Goal: Transaction & Acquisition: Obtain resource

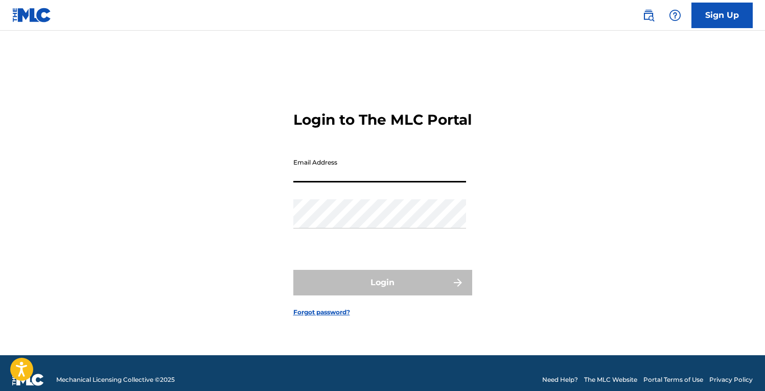
click at [414, 182] on input "Email Address" at bounding box center [379, 167] width 173 height 29
type input "[EMAIL_ADDRESS][DOMAIN_NAME]"
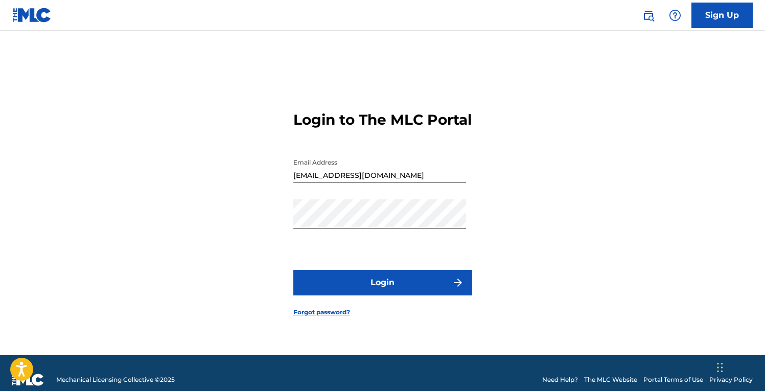
click at [389, 287] on button "Login" at bounding box center [382, 283] width 179 height 26
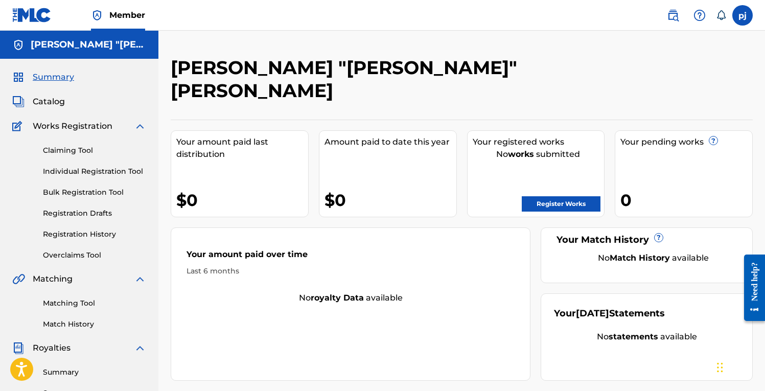
click at [46, 104] on span "Catalog" at bounding box center [49, 102] width 32 height 12
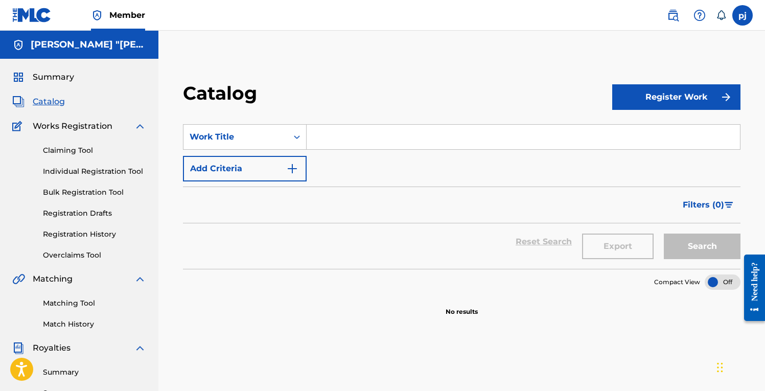
click at [52, 81] on span "Summary" at bounding box center [53, 77] width 41 height 12
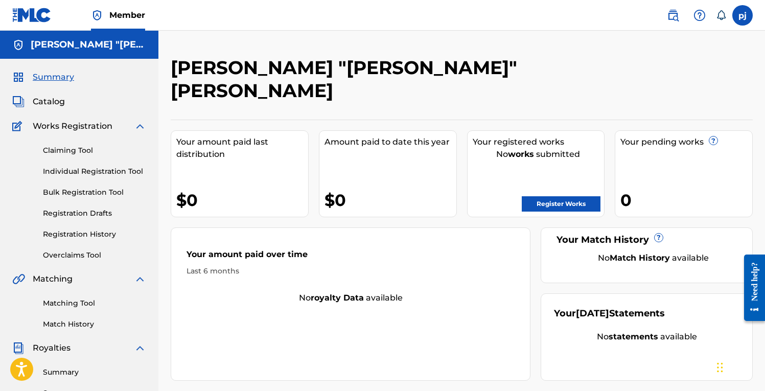
click at [178, 19] on nav "Member pj pj phillip jackson tajjackson16@gmail.com Notification Preferences Pr…" at bounding box center [382, 15] width 765 height 31
click at [44, 15] on img at bounding box center [31, 15] width 39 height 15
click at [56, 99] on span "Catalog" at bounding box center [49, 102] width 32 height 12
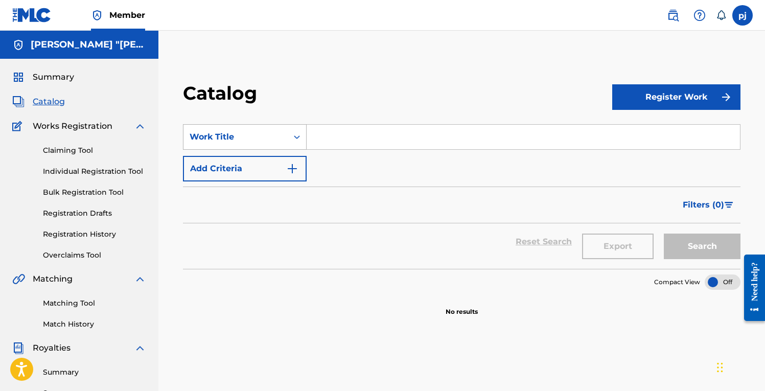
click at [297, 140] on icon "Search Form" at bounding box center [297, 137] width 10 height 10
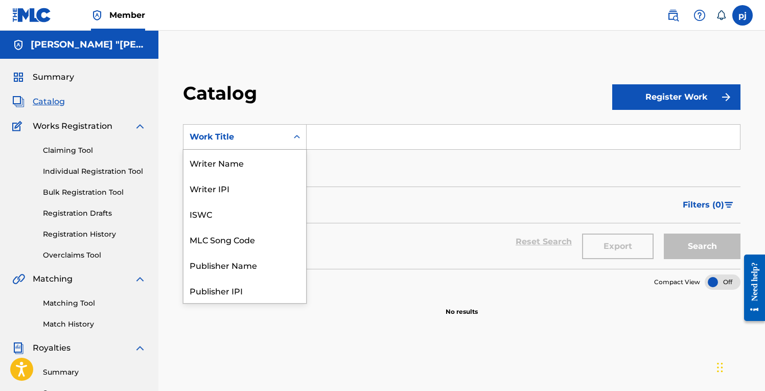
scroll to position [153, 0]
click at [273, 246] on div "Artist" at bounding box center [245, 240] width 123 height 26
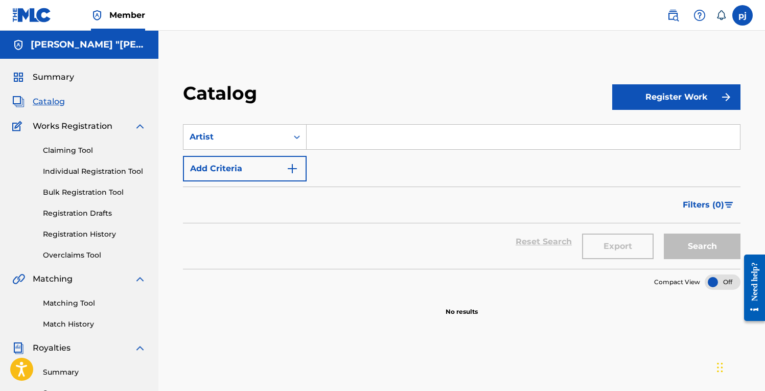
click at [328, 145] on input "Search Form" at bounding box center [524, 137] width 434 height 25
type input "mario"
click at [695, 251] on button "Search" at bounding box center [702, 247] width 77 height 26
click at [296, 168] on img "Search Form" at bounding box center [292, 169] width 12 height 12
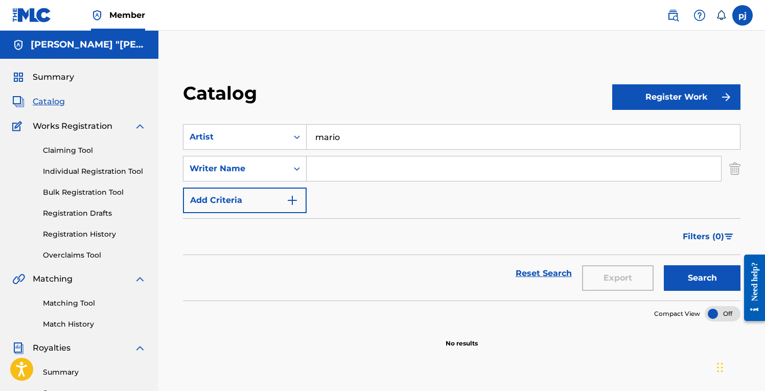
click at [316, 168] on input "Search Form" at bounding box center [514, 168] width 415 height 25
click at [679, 274] on button "Search" at bounding box center [702, 278] width 77 height 26
click at [291, 197] on img "Search Form" at bounding box center [292, 200] width 12 height 12
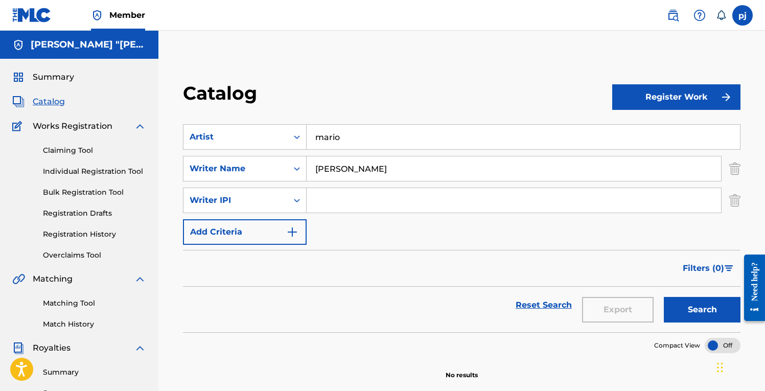
click at [297, 226] on img "Search Form" at bounding box center [292, 232] width 12 height 12
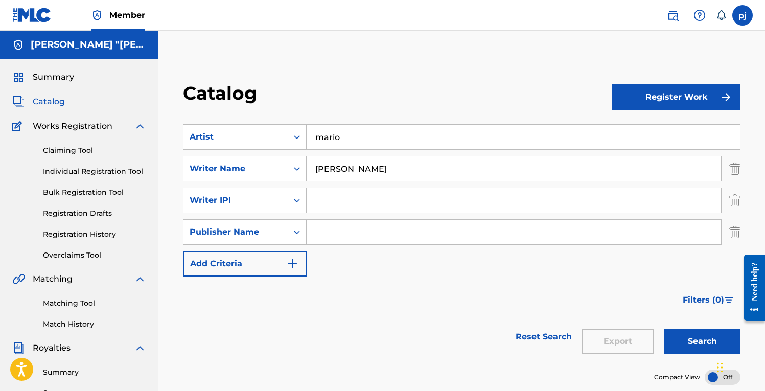
click at [291, 269] on img "Search Form" at bounding box center [292, 264] width 12 height 12
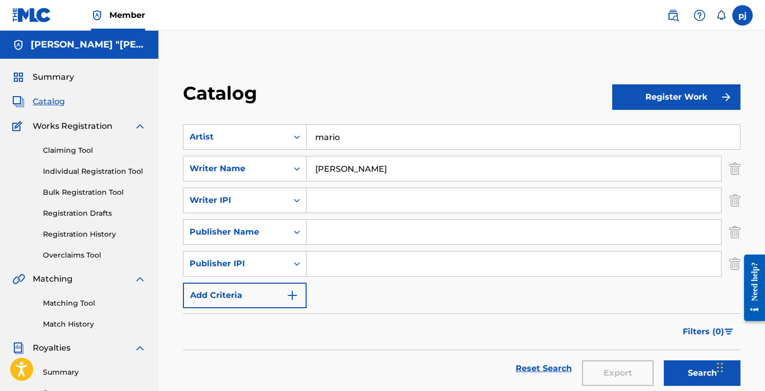
click at [731, 206] on img "Search Form" at bounding box center [735, 201] width 11 height 26
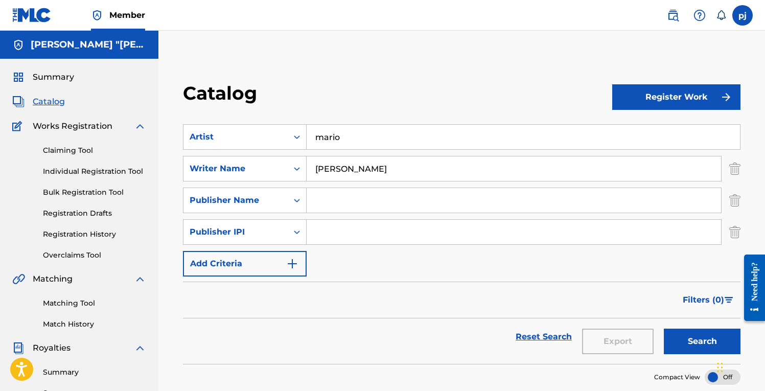
click at [732, 232] on img "Search Form" at bounding box center [735, 232] width 11 height 26
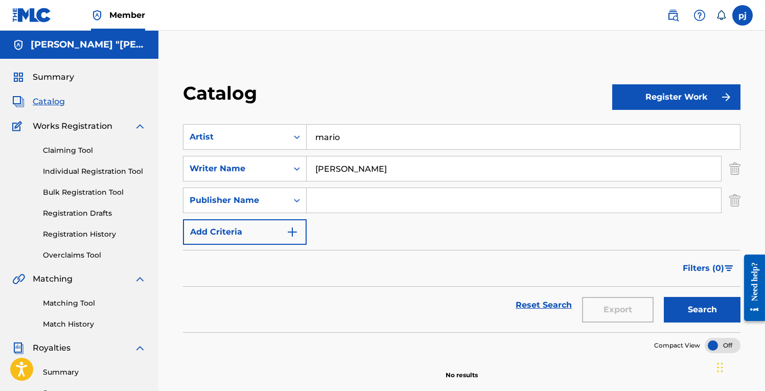
click at [733, 200] on img "Search Form" at bounding box center [735, 201] width 11 height 26
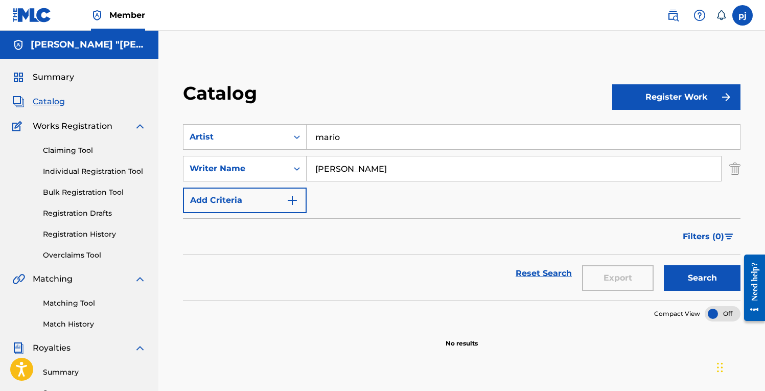
click at [345, 169] on input "[PERSON_NAME]" at bounding box center [514, 168] width 415 height 25
type input "[PERSON_NAME]"
click at [664, 265] on button "Search" at bounding box center [702, 278] width 77 height 26
click at [297, 139] on icon "Search Form" at bounding box center [297, 137] width 10 height 10
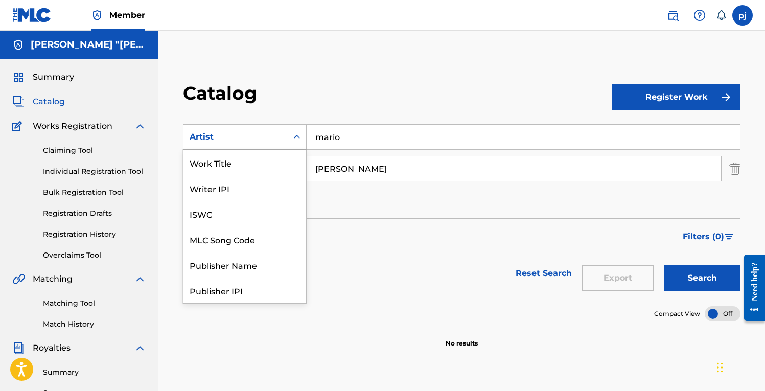
scroll to position [128, 0]
click at [263, 292] on div "Artist" at bounding box center [245, 291] width 123 height 26
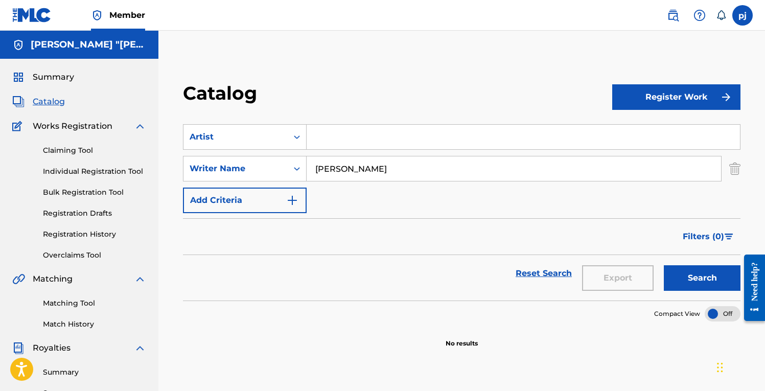
click at [344, 139] on input "Search Form" at bounding box center [524, 137] width 434 height 25
click at [691, 278] on button "Search" at bounding box center [702, 278] width 77 height 26
click at [731, 171] on img "Search Form" at bounding box center [735, 169] width 11 height 26
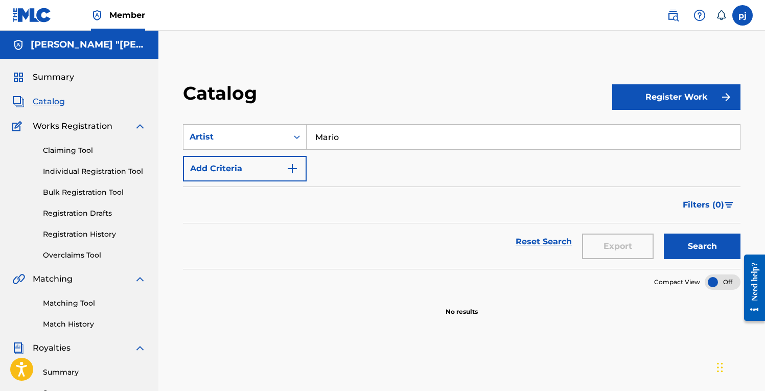
click at [729, 250] on button "Search" at bounding box center [702, 247] width 77 height 26
drag, startPoint x: 381, startPoint y: 140, endPoint x: 310, endPoint y: 135, distance: 71.7
click at [310, 135] on input "Mario" at bounding box center [524, 137] width 434 height 25
type input "Elliot Yamin"
click at [664, 234] on button "Search" at bounding box center [702, 247] width 77 height 26
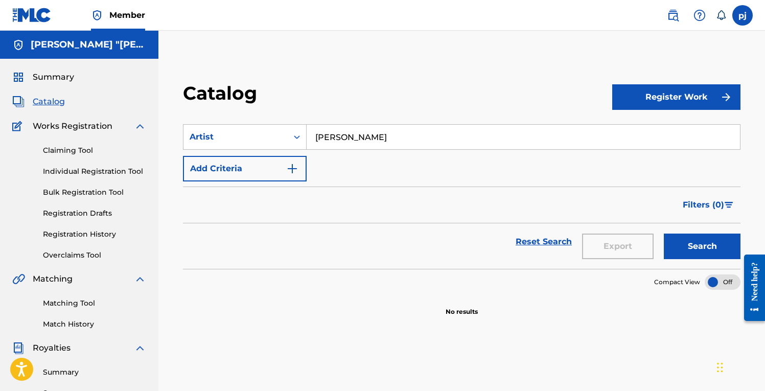
click at [62, 76] on span "Summary" at bounding box center [53, 77] width 41 height 12
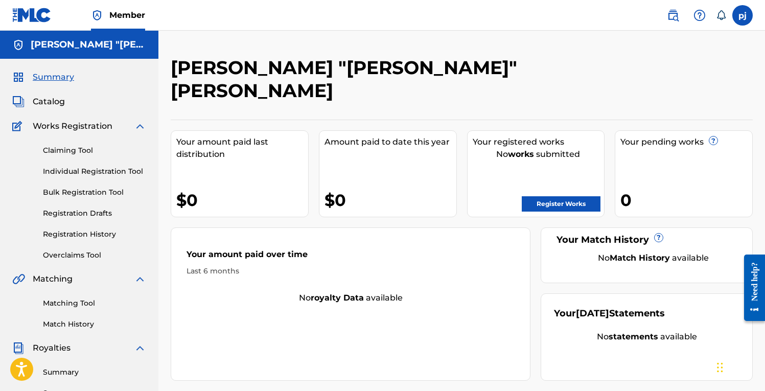
click at [39, 21] on img at bounding box center [31, 15] width 39 height 15
click at [40, 16] on img at bounding box center [31, 15] width 39 height 15
click at [94, 147] on link "Claiming Tool" at bounding box center [94, 150] width 103 height 11
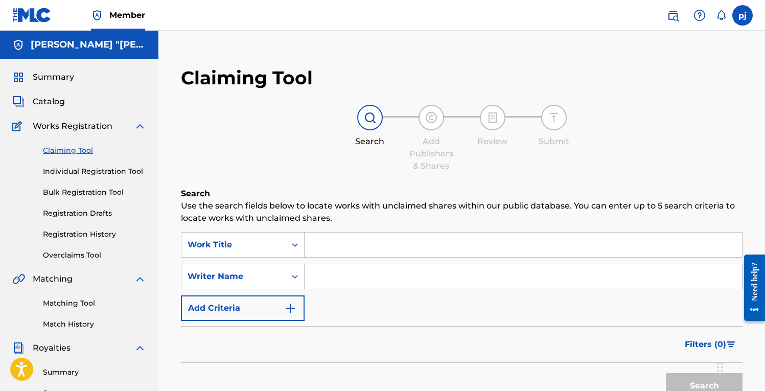
click at [316, 245] on input "Search Form" at bounding box center [524, 245] width 438 height 25
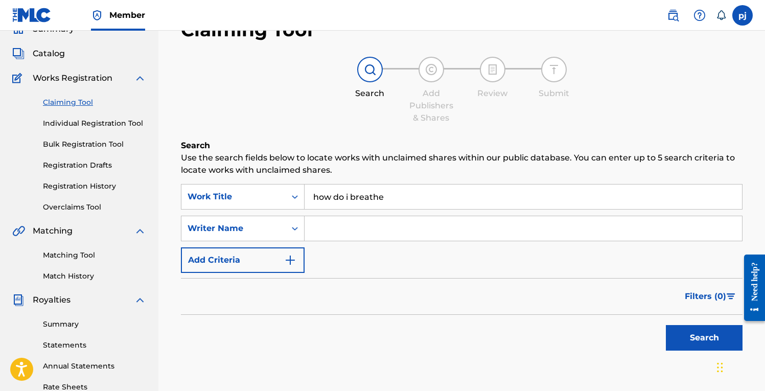
scroll to position [62, 0]
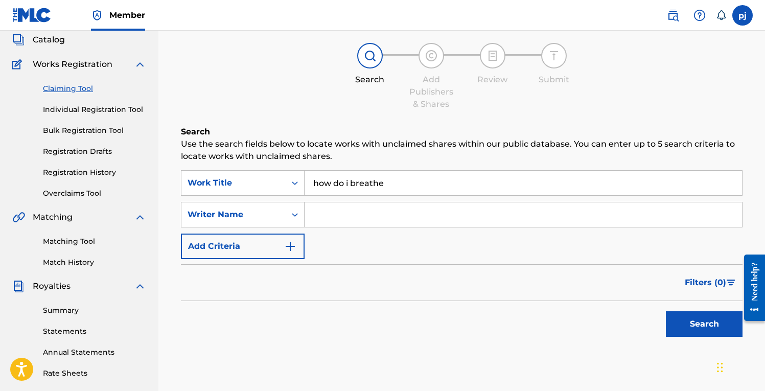
type input "how do i breathe"
click at [694, 322] on button "Search" at bounding box center [704, 324] width 77 height 26
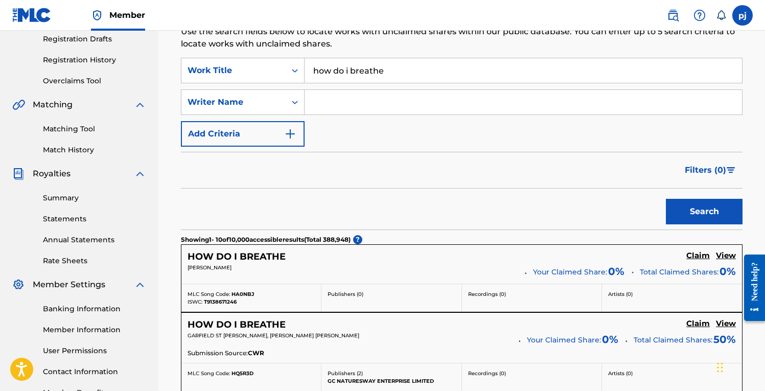
scroll to position [0, 0]
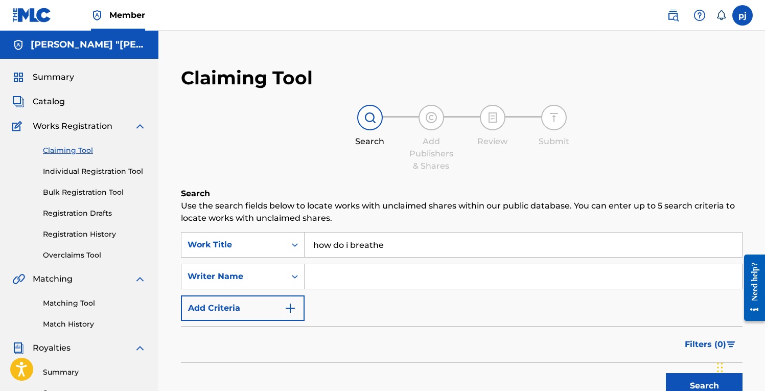
click at [327, 278] on input "Search Form" at bounding box center [524, 276] width 438 height 25
type input "[PERSON_NAME]"
click at [693, 381] on button "Search" at bounding box center [704, 386] width 77 height 26
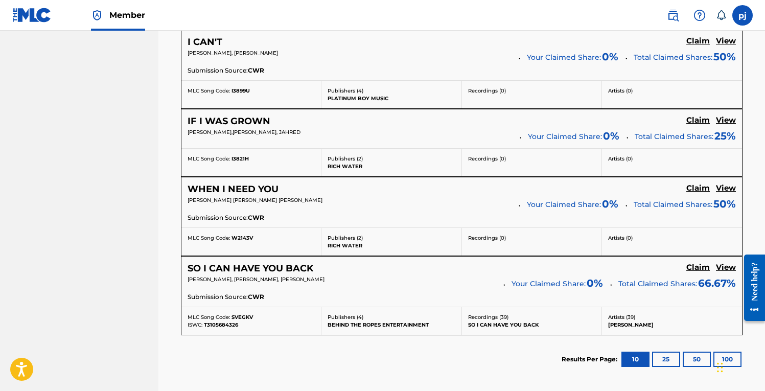
scroll to position [615, 0]
click at [251, 191] on h5 "WHEN I NEED YOU" at bounding box center [233, 190] width 91 height 12
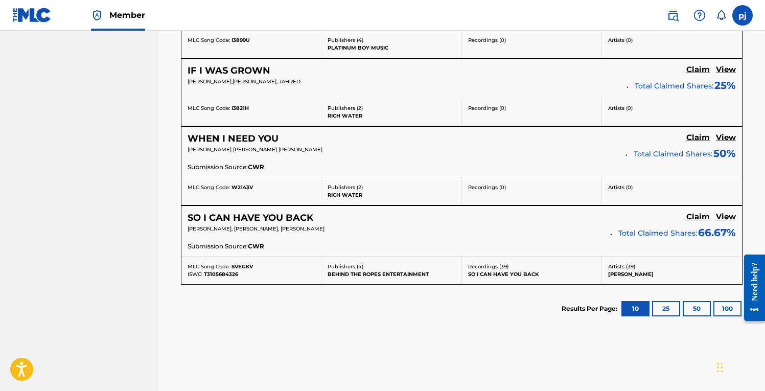
scroll to position [691, 0]
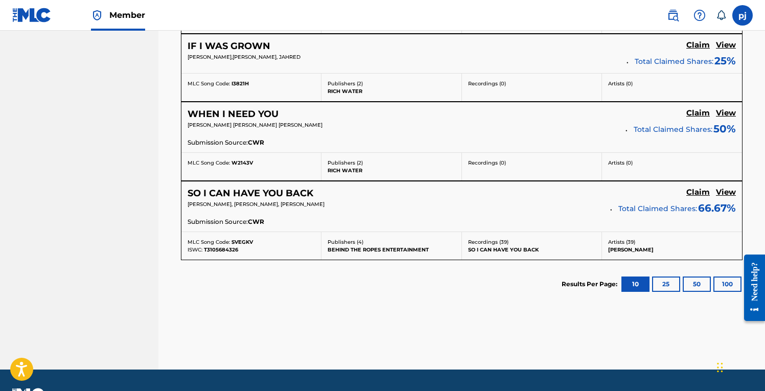
click at [728, 283] on button "100" at bounding box center [728, 284] width 28 height 15
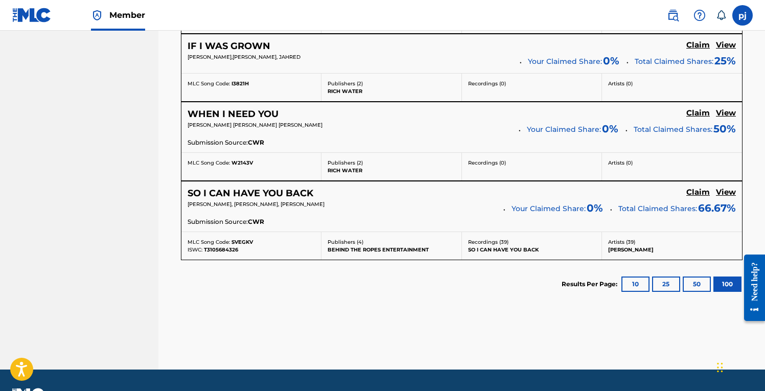
click at [295, 193] on h5 "SO I CAN HAVE YOU BACK" at bounding box center [251, 194] width 126 height 12
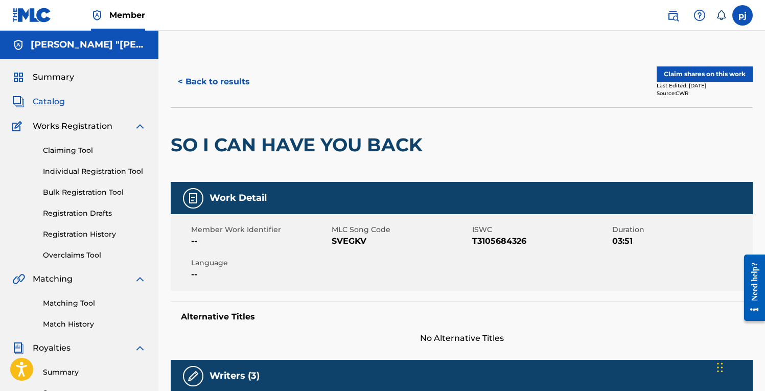
click at [202, 79] on button "< Back to results" at bounding box center [214, 82] width 86 height 26
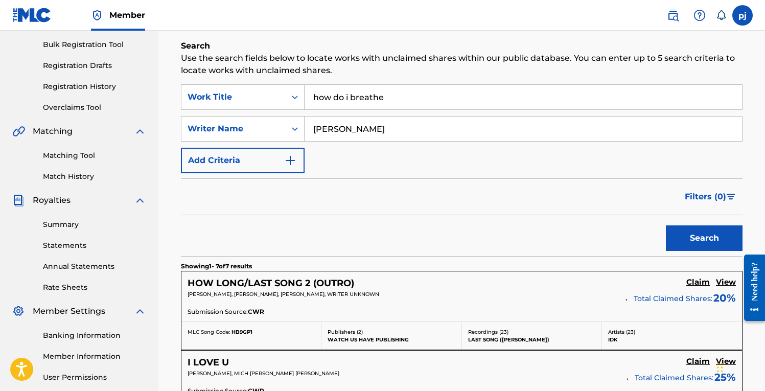
scroll to position [139, 0]
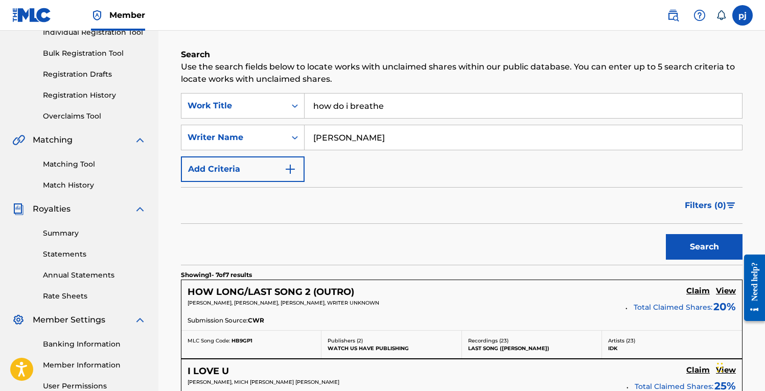
drag, startPoint x: 380, startPoint y: 133, endPoint x: 309, endPoint y: 139, distance: 71.3
click at [309, 139] on input "[PERSON_NAME]" at bounding box center [524, 137] width 438 height 25
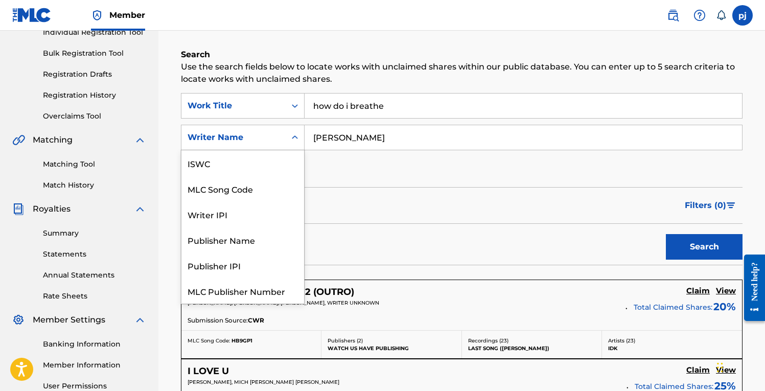
click at [296, 139] on icon "Search Form" at bounding box center [295, 137] width 10 height 10
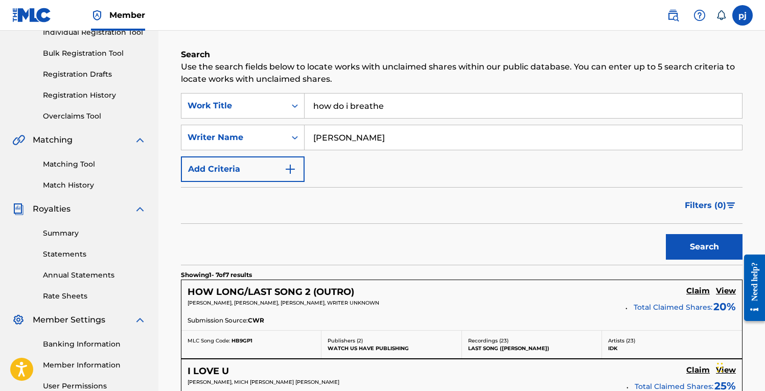
click at [342, 140] on input "[PERSON_NAME]" at bounding box center [524, 137] width 438 height 25
click at [666, 234] on button "Search" at bounding box center [704, 247] width 77 height 26
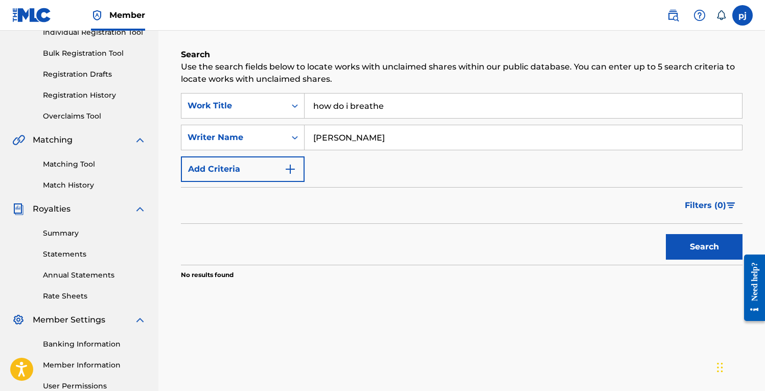
type input "[PERSON_NAME]"
drag, startPoint x: 382, startPoint y: 139, endPoint x: 303, endPoint y: 140, distance: 79.3
click at [303, 139] on div "SearchWithCriteriab76a7783-e5ad-441d-9586-319a78a2dcb1 Writer Name [PERSON_NAME]" at bounding box center [462, 138] width 562 height 26
click at [290, 168] on img "Search Form" at bounding box center [290, 169] width 12 height 12
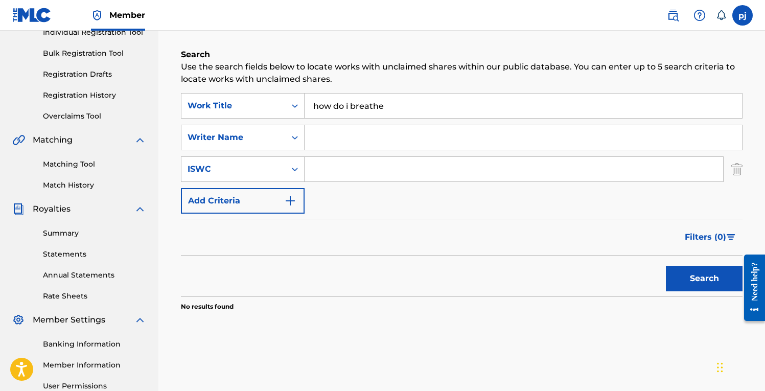
click at [290, 204] on img "Search Form" at bounding box center [290, 201] width 12 height 12
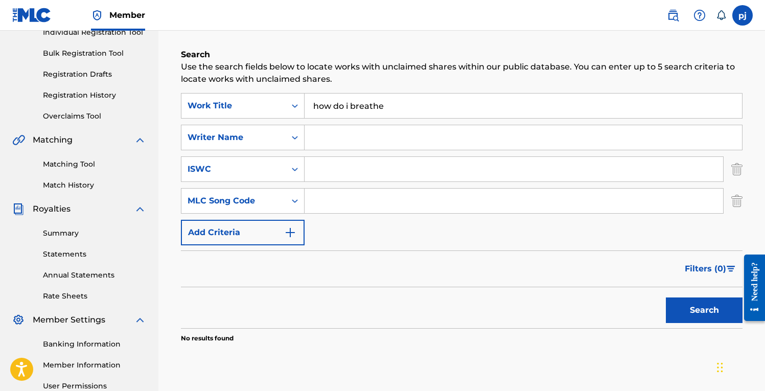
click at [290, 232] on img "Search Form" at bounding box center [290, 233] width 12 height 12
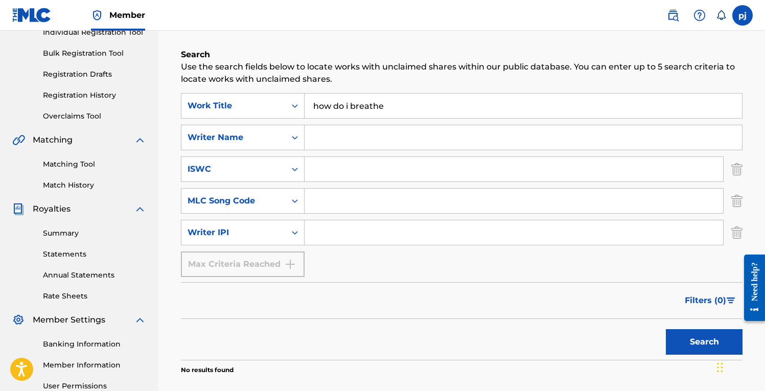
click at [291, 265] on div "Max Criteria Reached" at bounding box center [243, 265] width 124 height 26
click at [733, 234] on img "Search Form" at bounding box center [737, 233] width 11 height 26
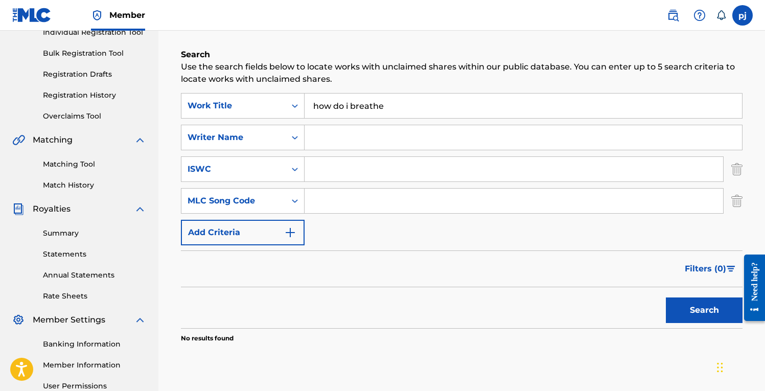
click at [735, 203] on img "Search Form" at bounding box center [737, 201] width 11 height 26
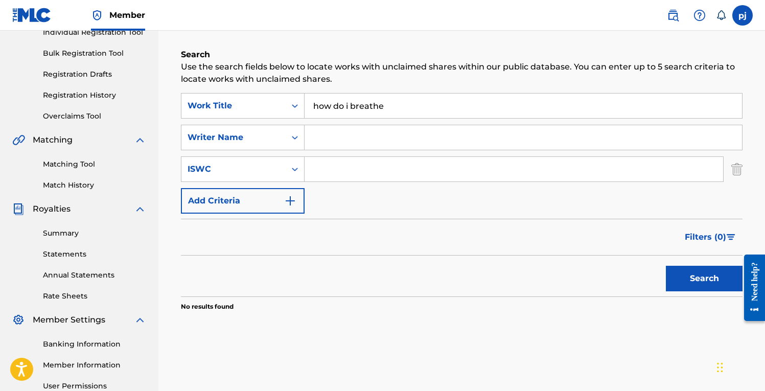
click at [736, 165] on img "Search Form" at bounding box center [737, 169] width 11 height 26
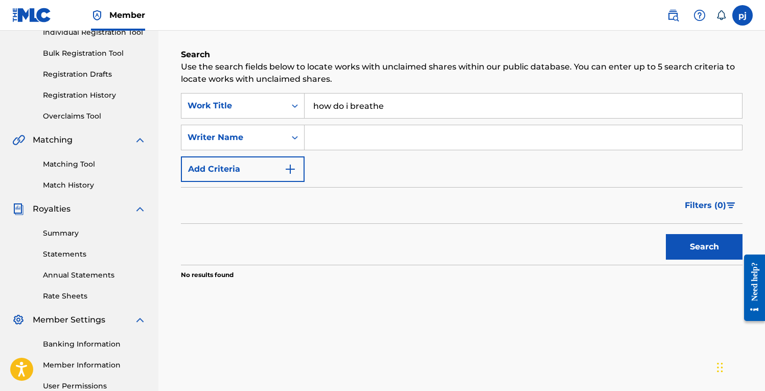
click at [705, 254] on button "Search" at bounding box center [704, 247] width 77 height 26
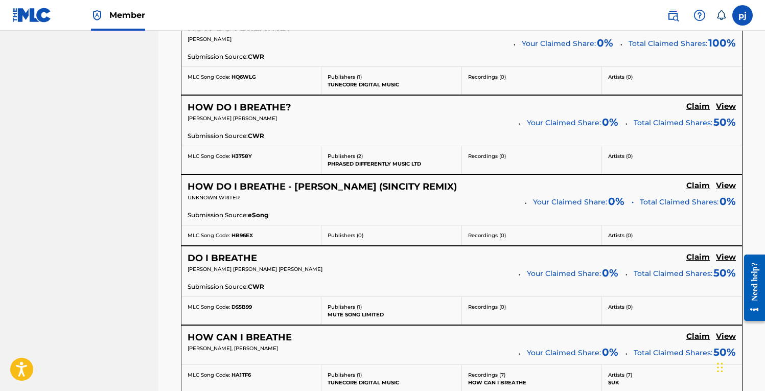
scroll to position [780, 0]
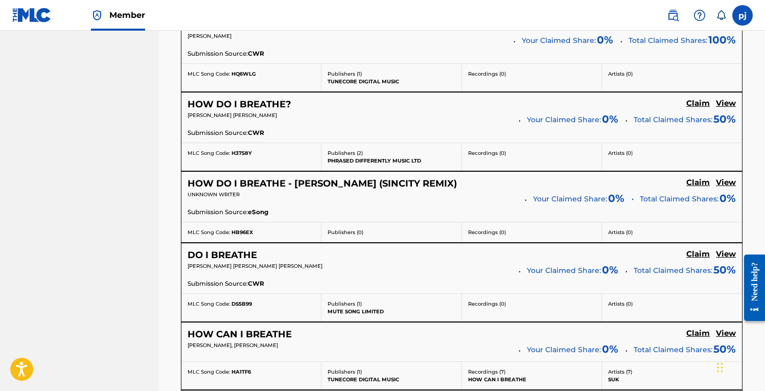
click at [271, 182] on h5 "HOW DO I BREATHE - [PERSON_NAME] (SINCITY REMIX)" at bounding box center [322, 184] width 269 height 12
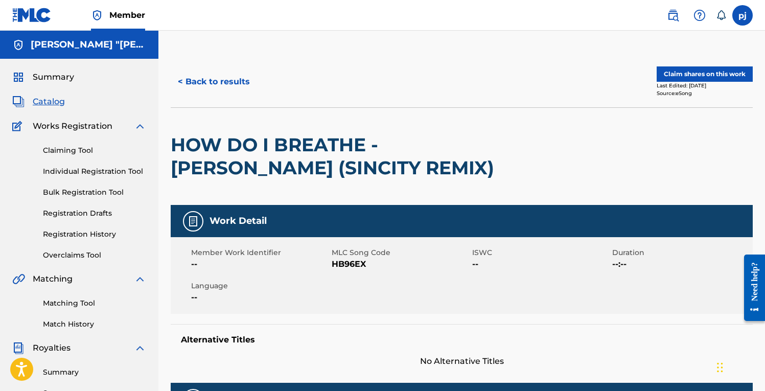
click at [186, 84] on button "< Back to results" at bounding box center [214, 82] width 86 height 26
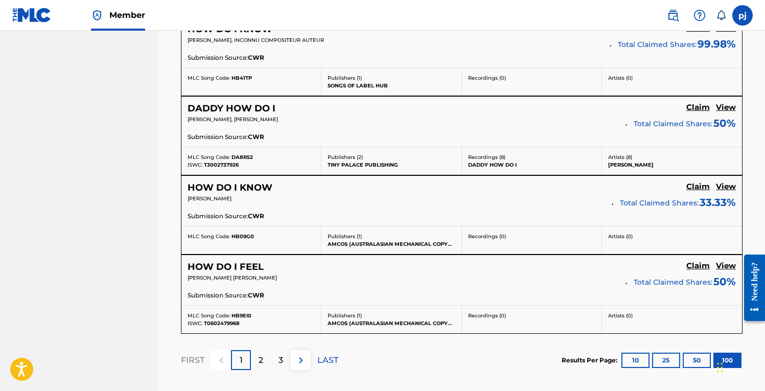
scroll to position [7932, 0]
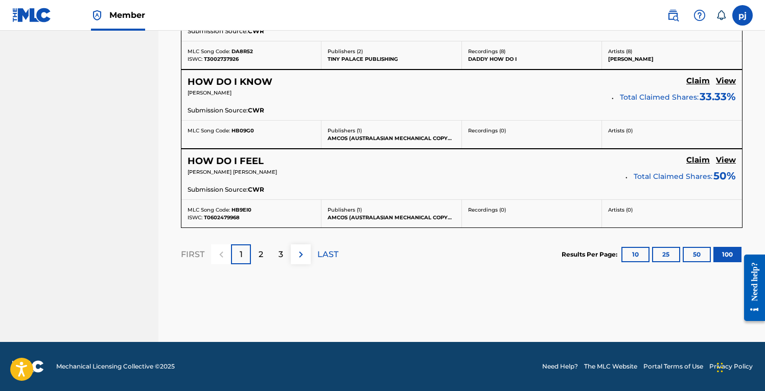
click at [263, 259] on div "2" at bounding box center [261, 254] width 20 height 20
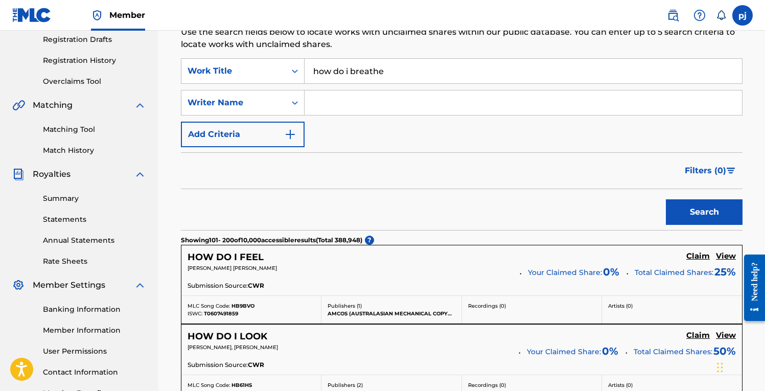
scroll to position [0, 0]
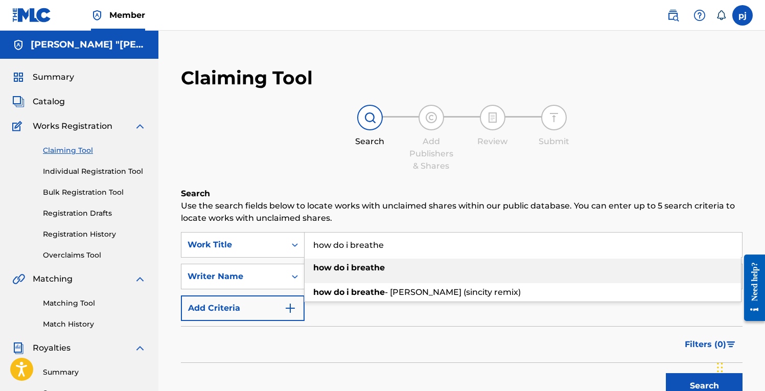
drag, startPoint x: 388, startPoint y: 242, endPoint x: 308, endPoint y: 248, distance: 80.0
click at [308, 248] on input "how do i breathe" at bounding box center [524, 245] width 438 height 25
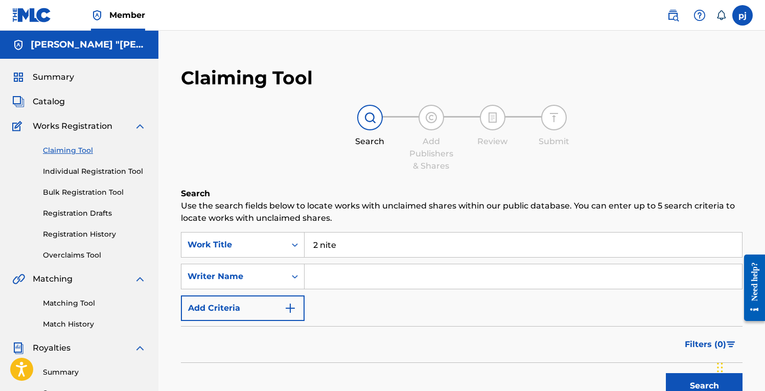
type input "2 nite"
click at [683, 386] on button "Search" at bounding box center [704, 386] width 77 height 26
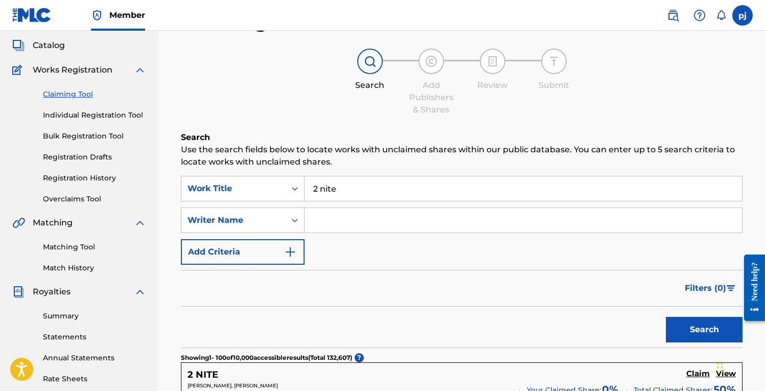
scroll to position [41, 0]
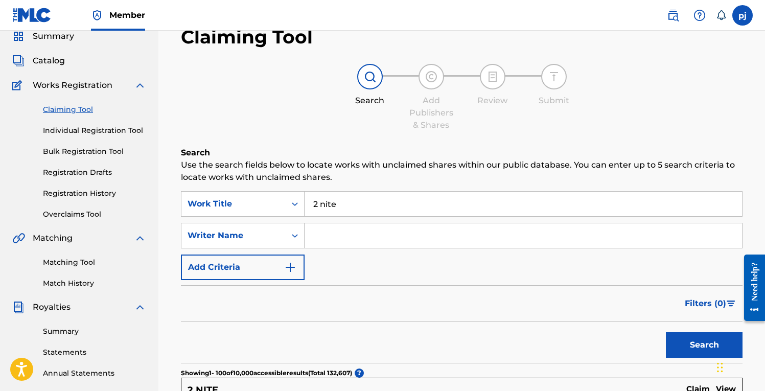
click at [353, 234] on input "Search Form" at bounding box center [524, 235] width 438 height 25
click at [680, 343] on button "Search" at bounding box center [704, 345] width 77 height 26
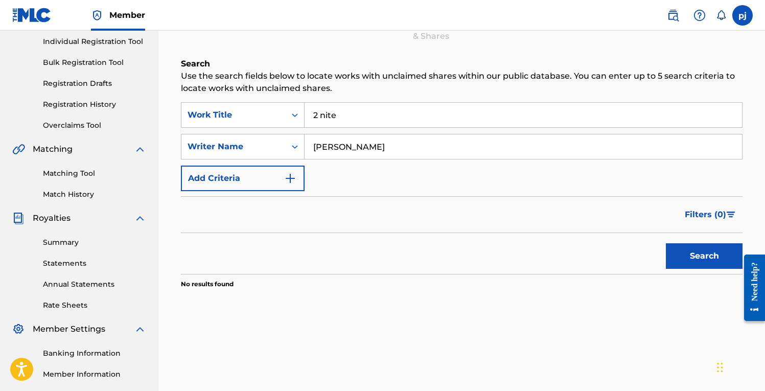
scroll to position [131, 0]
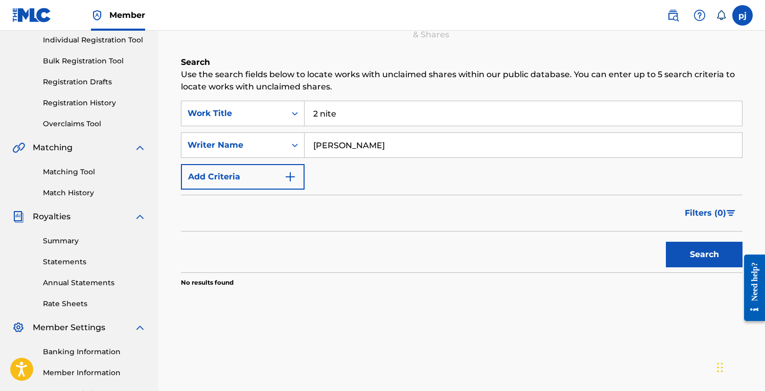
click at [328, 148] on input "[PERSON_NAME]" at bounding box center [524, 145] width 438 height 25
type input "[PERSON_NAME]"
click at [666, 242] on button "Search" at bounding box center [704, 255] width 77 height 26
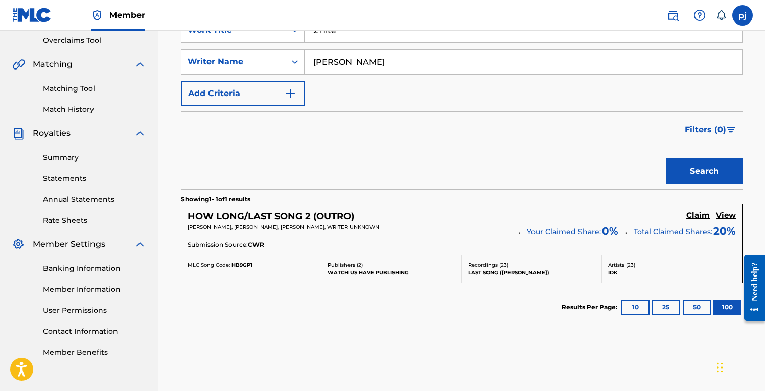
scroll to position [216, 0]
click at [319, 219] on h5 "HOW LONG/LAST SONG 2 (OUTRO)" at bounding box center [271, 216] width 167 height 12
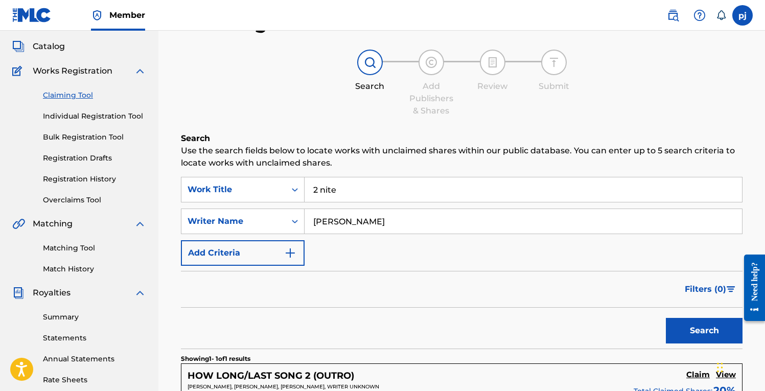
scroll to position [47, 0]
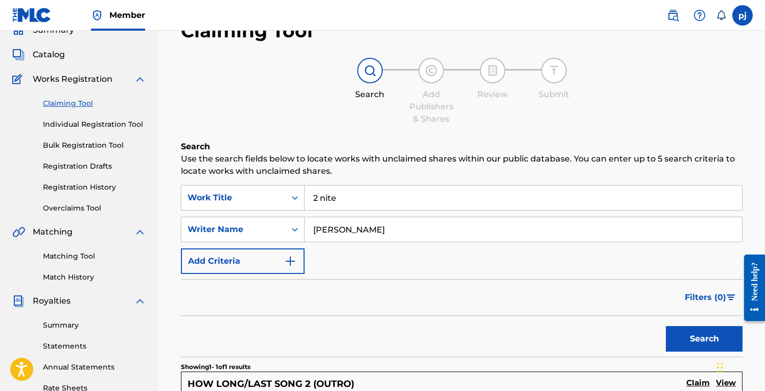
click at [343, 229] on input "[PERSON_NAME]" at bounding box center [524, 229] width 438 height 25
type input "[PERSON_NAME]"
click at [666, 326] on button "Search" at bounding box center [704, 339] width 77 height 26
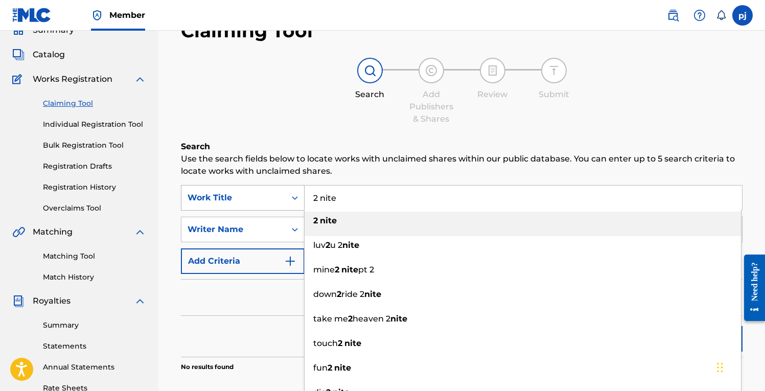
drag, startPoint x: 342, startPoint y: 203, endPoint x: 291, endPoint y: 196, distance: 51.6
click at [289, 197] on div "SearchWithCriteria152ea73c-844f-416a-8274-ea3ff1272a33 Work Title 2 nite 2 nite…" at bounding box center [462, 198] width 562 height 26
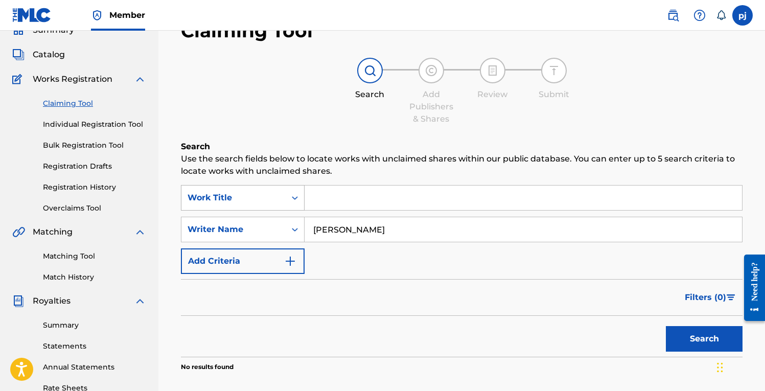
click at [666, 326] on button "Search" at bounding box center [704, 339] width 77 height 26
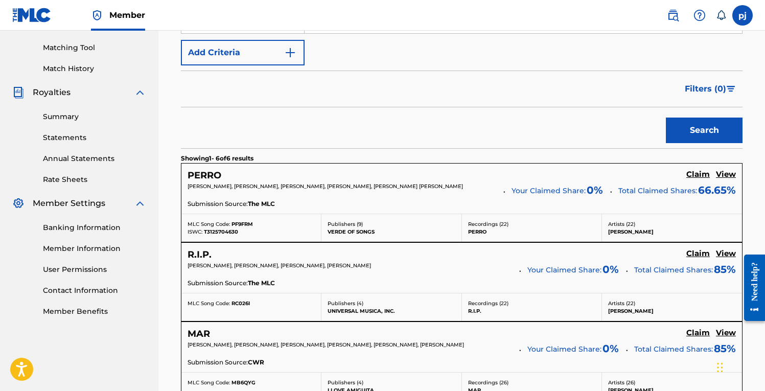
scroll to position [256, 0]
click at [213, 170] on h5 "PERRO" at bounding box center [205, 175] width 34 height 12
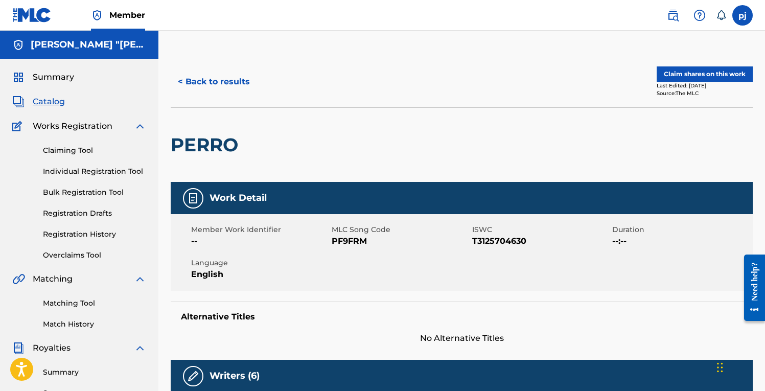
click at [195, 77] on button "< Back to results" at bounding box center [214, 82] width 86 height 26
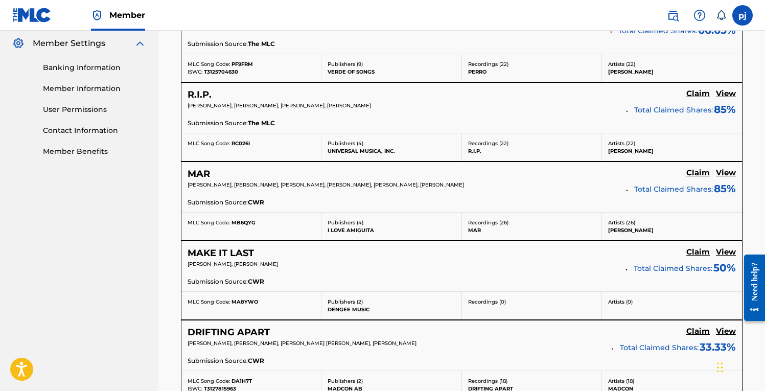
scroll to position [419, 0]
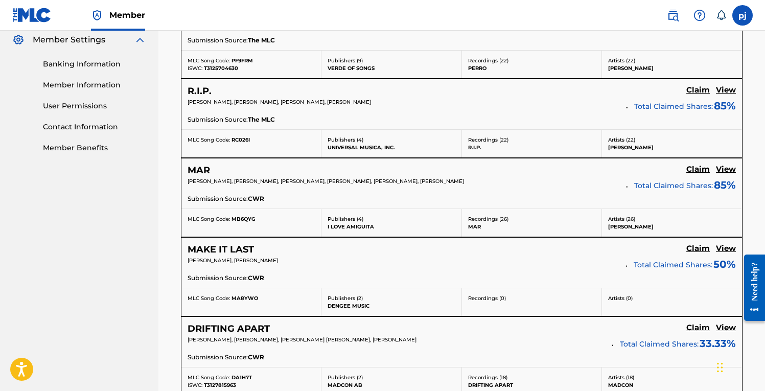
click at [193, 90] on h5 "R.I.P." at bounding box center [200, 91] width 24 height 12
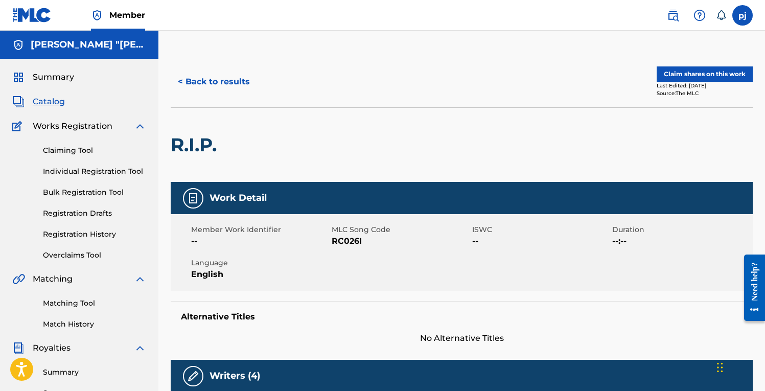
click at [712, 74] on button "Claim shares on this work" at bounding box center [705, 73] width 96 height 15
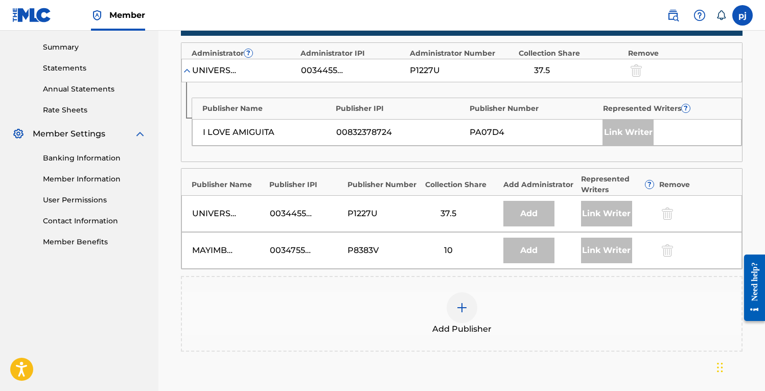
scroll to position [324, 0]
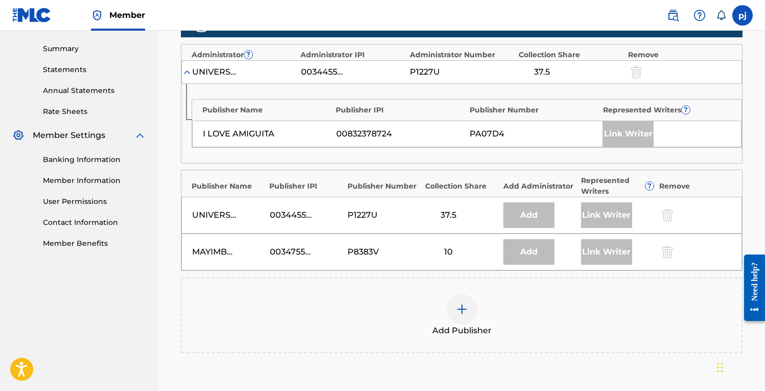
click at [465, 309] on img at bounding box center [462, 309] width 12 height 12
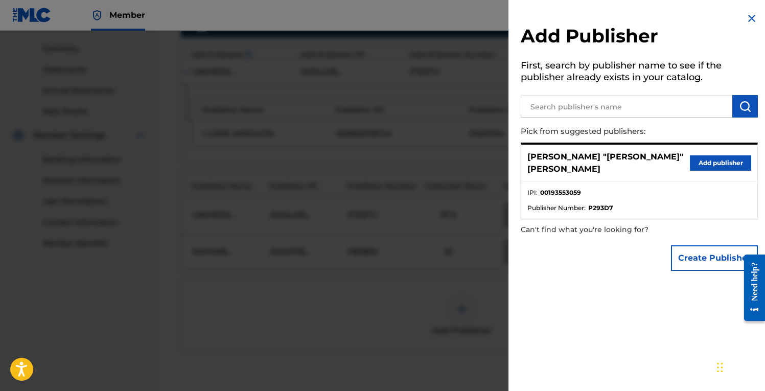
click at [703, 254] on button "Create Publisher" at bounding box center [714, 258] width 87 height 26
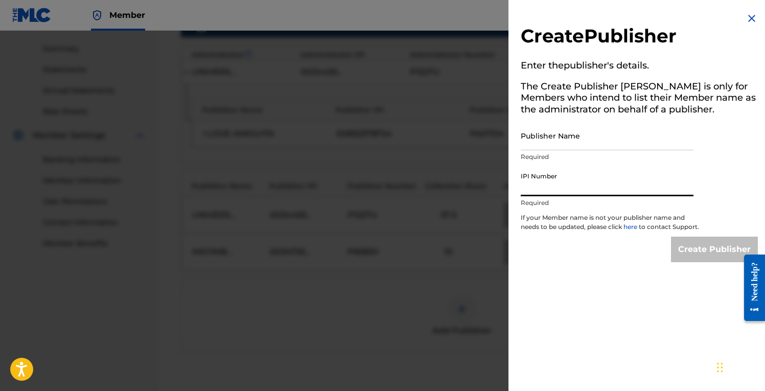
click at [559, 187] on input "IPI Number" at bounding box center [607, 181] width 173 height 29
paste input "3580474"
type input "3580474"
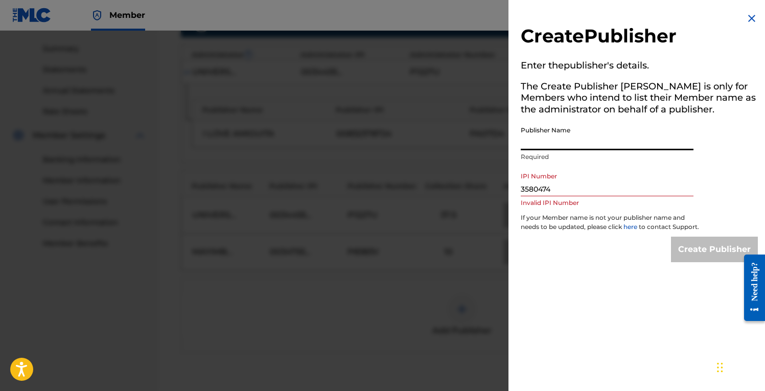
click at [553, 141] on input "Publisher Name" at bounding box center [607, 135] width 173 height 29
type input "JXNN Songs"
click at [401, 308] on div at bounding box center [382, 226] width 765 height 391
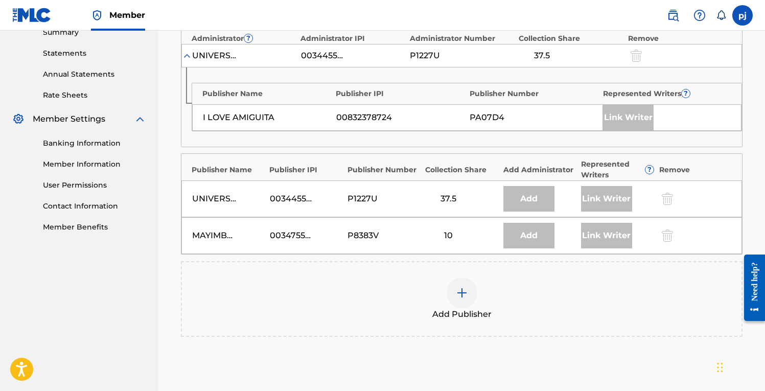
scroll to position [340, 0]
click at [456, 292] on img at bounding box center [462, 293] width 12 height 12
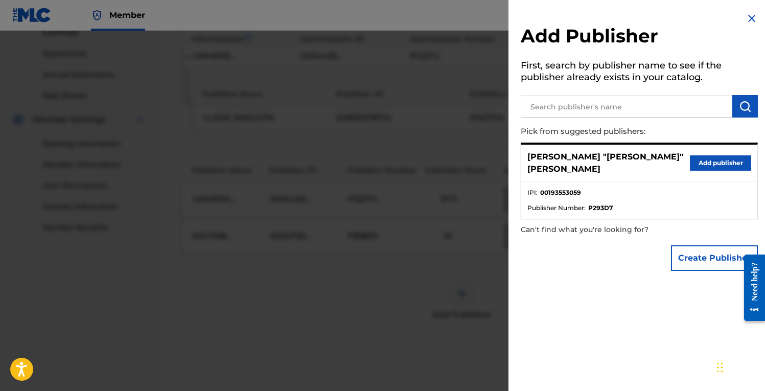
click at [679, 252] on button "Create Publisher" at bounding box center [714, 258] width 87 height 26
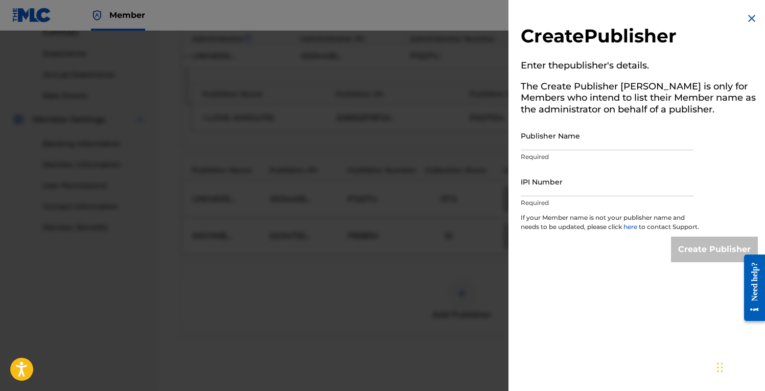
click at [572, 186] on input "IPI Number" at bounding box center [607, 181] width 173 height 29
paste input "01219152869"
type input "01219152869"
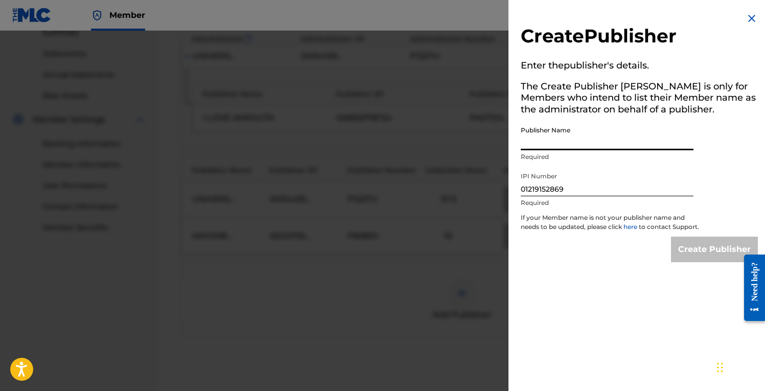
click at [549, 143] on input "Publisher Name" at bounding box center [607, 135] width 173 height 29
type input "JXNN Songs"
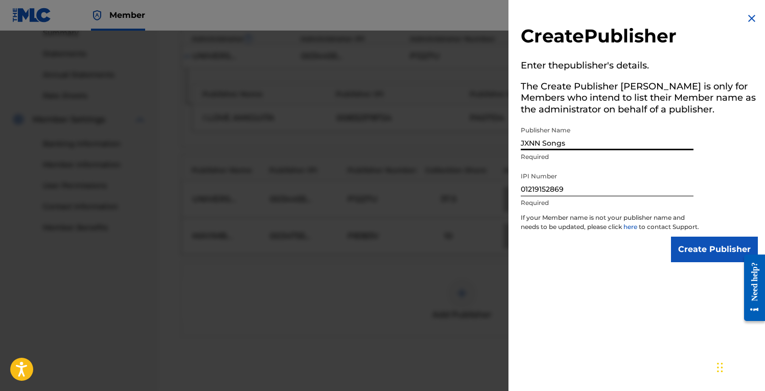
click at [689, 262] on input "Create Publisher" at bounding box center [714, 250] width 87 height 26
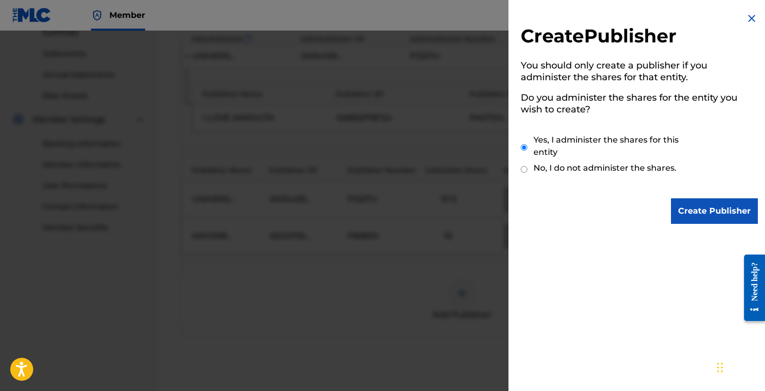
click at [699, 215] on input "Create Publisher" at bounding box center [714, 211] width 87 height 26
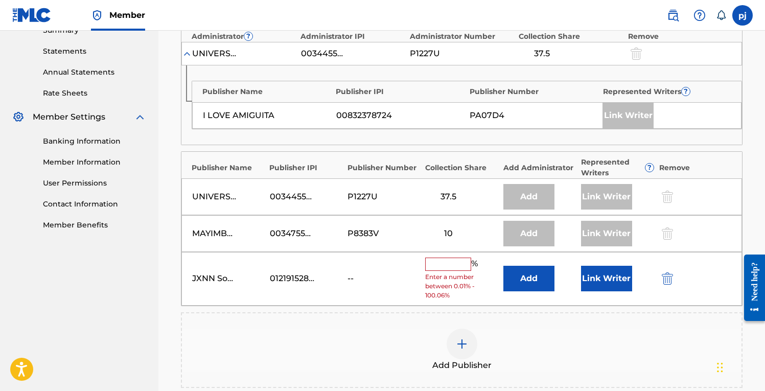
scroll to position [388, 0]
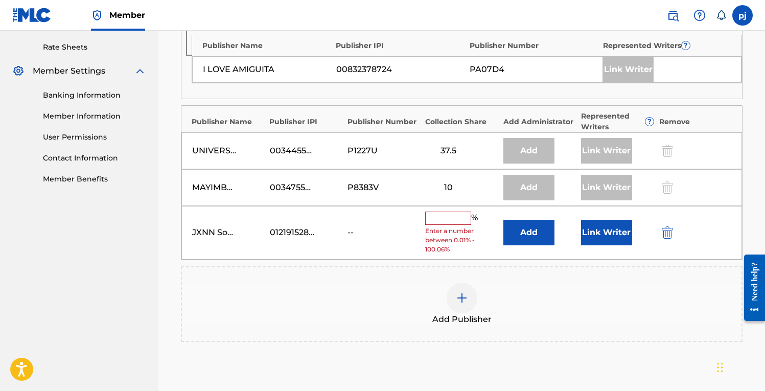
click at [456, 219] on input "text" at bounding box center [448, 218] width 46 height 13
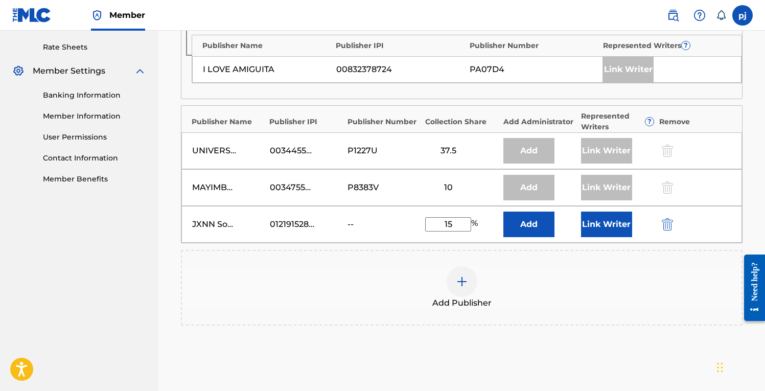
type input "15"
click at [531, 285] on div "Add Publisher" at bounding box center [462, 287] width 560 height 43
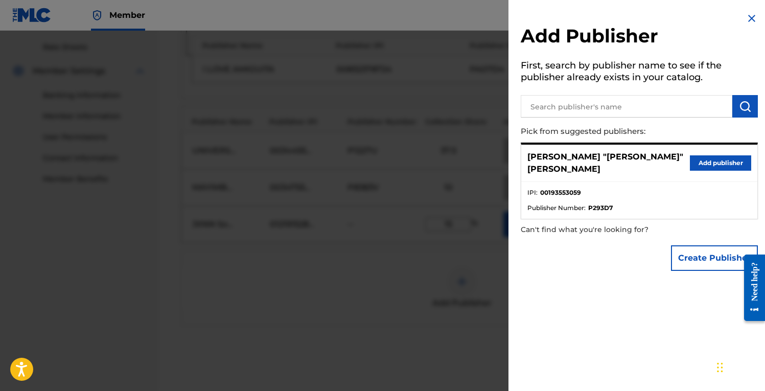
click at [746, 17] on img at bounding box center [752, 18] width 12 height 12
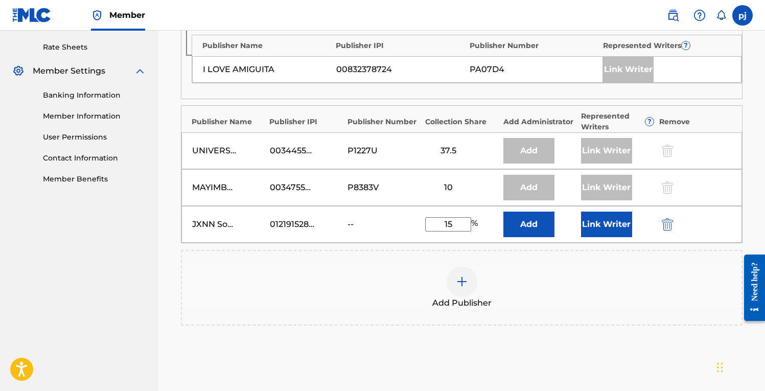
click at [541, 230] on button "Add" at bounding box center [529, 225] width 51 height 26
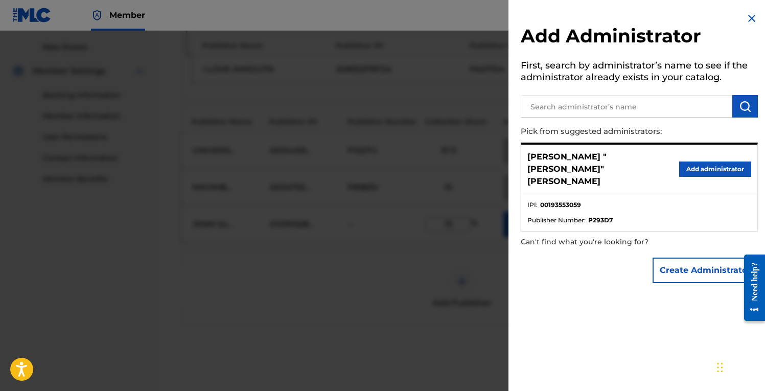
click at [748, 15] on img at bounding box center [752, 18] width 12 height 12
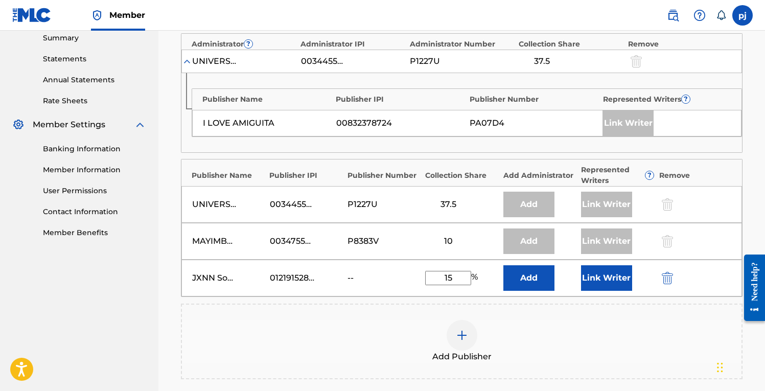
scroll to position [325, 0]
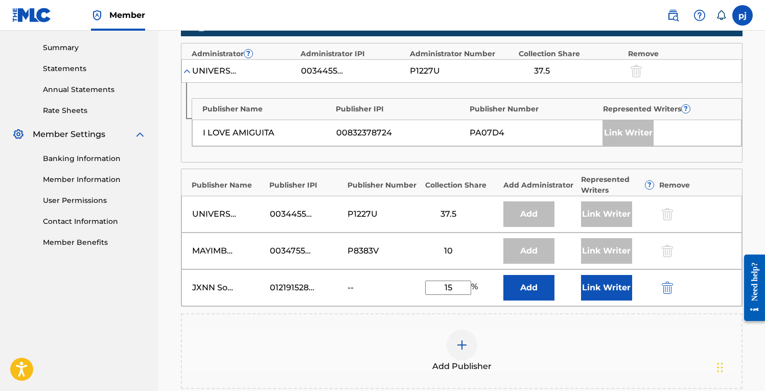
click at [616, 342] on div "Add Publisher" at bounding box center [462, 351] width 560 height 43
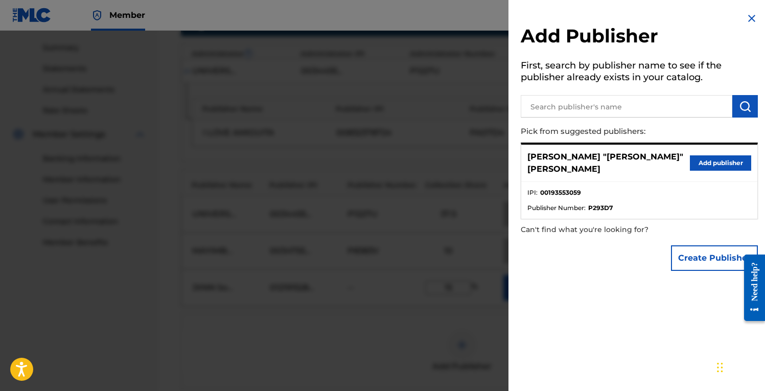
click at [616, 342] on div "Add Publisher First, search by publisher name to see if the publisher already e…" at bounding box center [640, 195] width 262 height 391
click at [750, 17] on img at bounding box center [752, 18] width 12 height 12
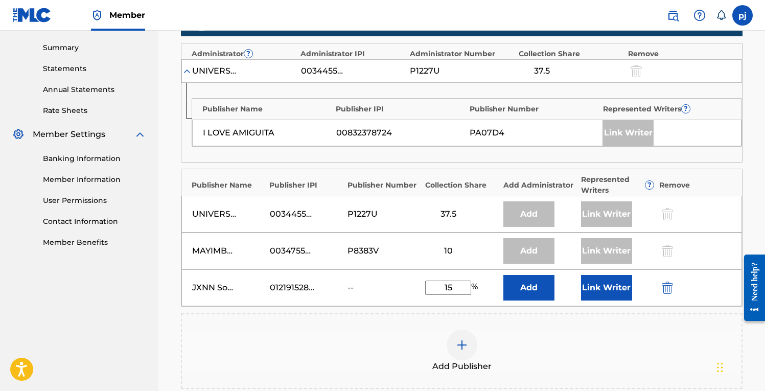
click at [623, 288] on button "Link Writer" at bounding box center [606, 288] width 51 height 26
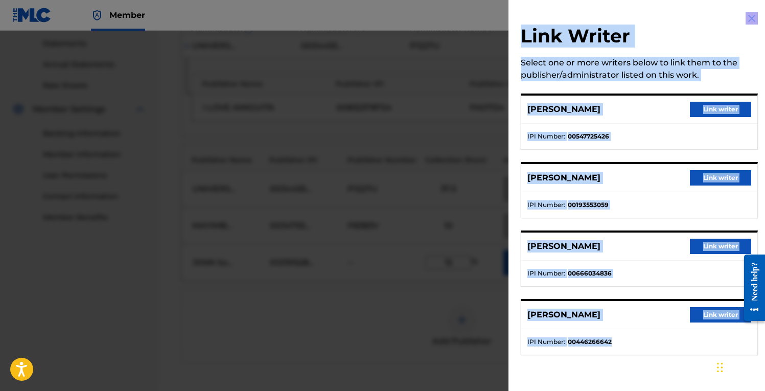
scroll to position [352, 0]
click at [721, 183] on button "Link writer" at bounding box center [720, 177] width 61 height 15
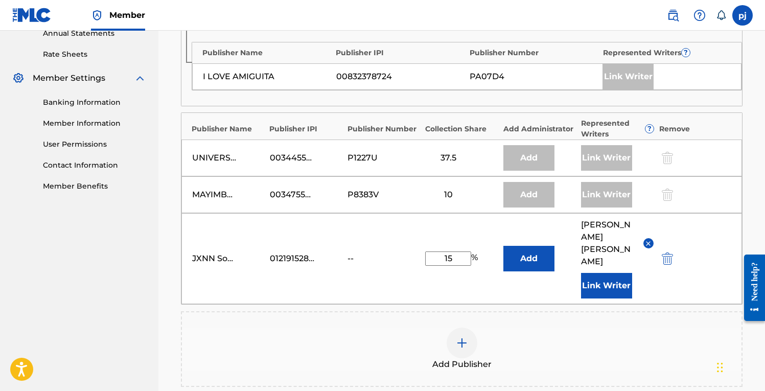
scroll to position [381, 0]
click at [648, 239] on img at bounding box center [649, 243] width 8 height 8
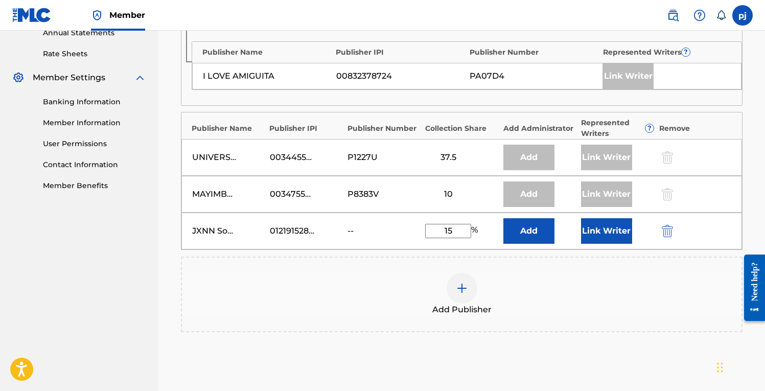
click at [615, 231] on button "Link Writer" at bounding box center [606, 231] width 51 height 26
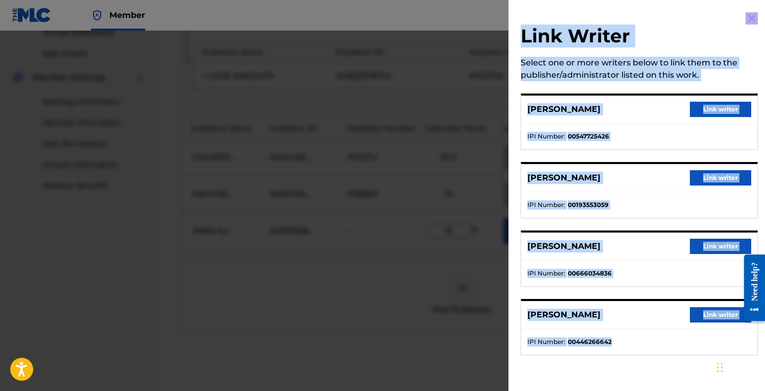
click at [716, 180] on button "Link writer" at bounding box center [720, 177] width 61 height 15
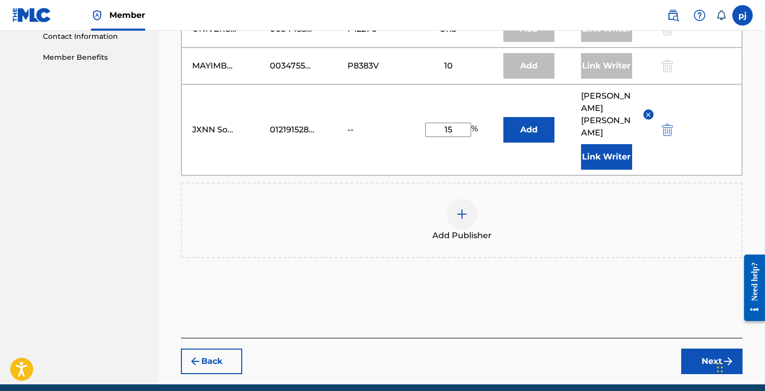
scroll to position [524, 0]
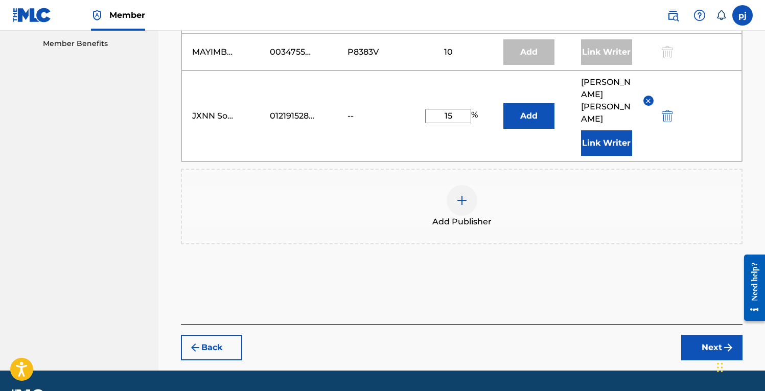
click at [705, 335] on button "Next" at bounding box center [712, 348] width 61 height 26
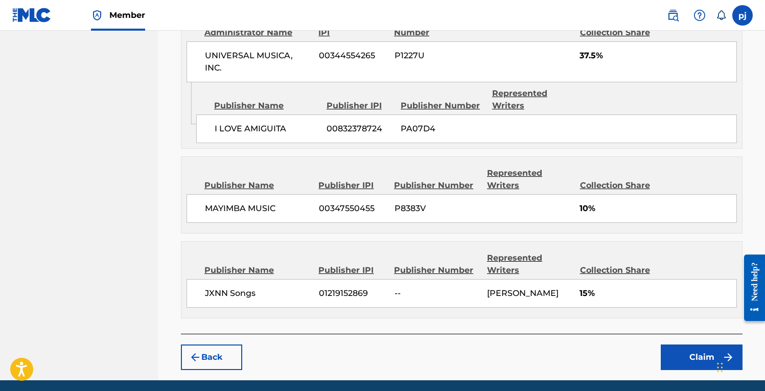
scroll to position [592, 0]
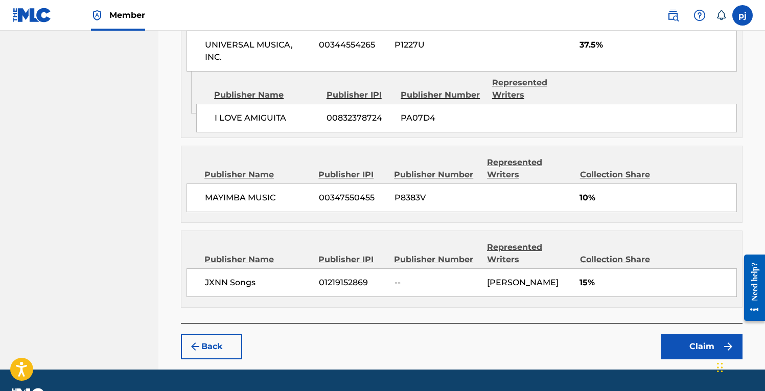
click at [705, 334] on button "Claim" at bounding box center [702, 347] width 82 height 26
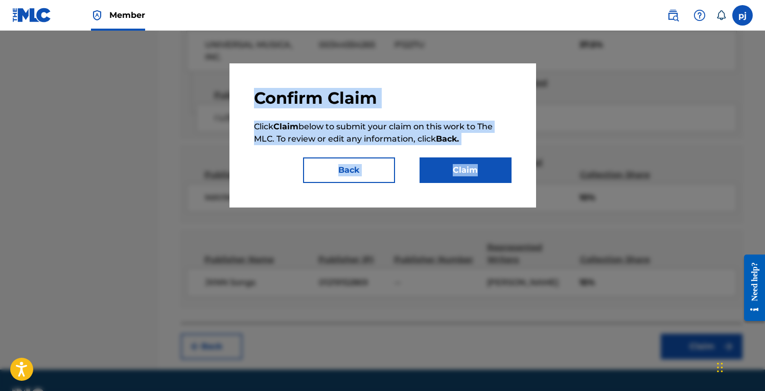
click at [464, 173] on button "Claim" at bounding box center [466, 170] width 92 height 26
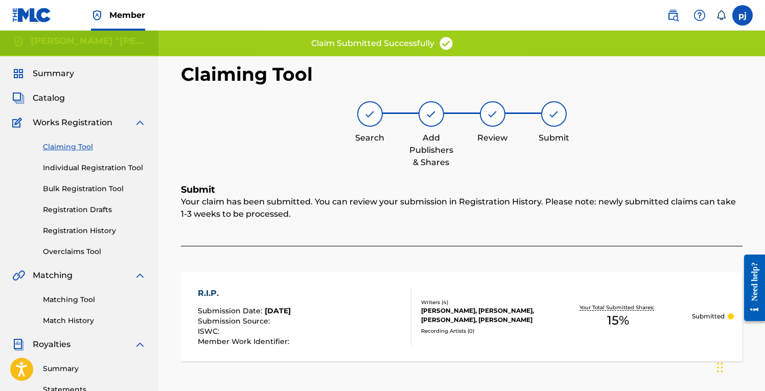
scroll to position [0, 0]
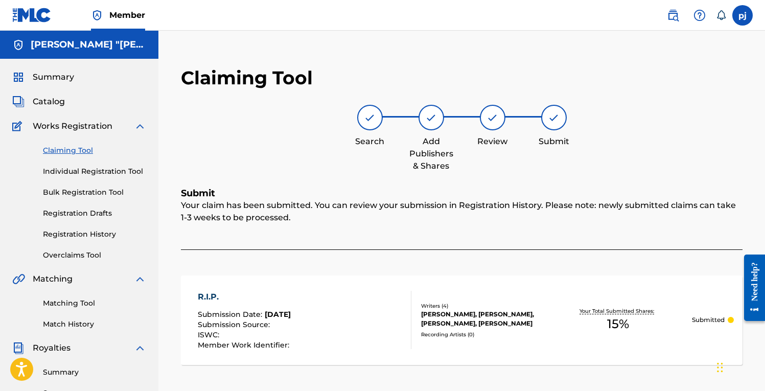
click at [676, 15] on img at bounding box center [673, 15] width 12 height 12
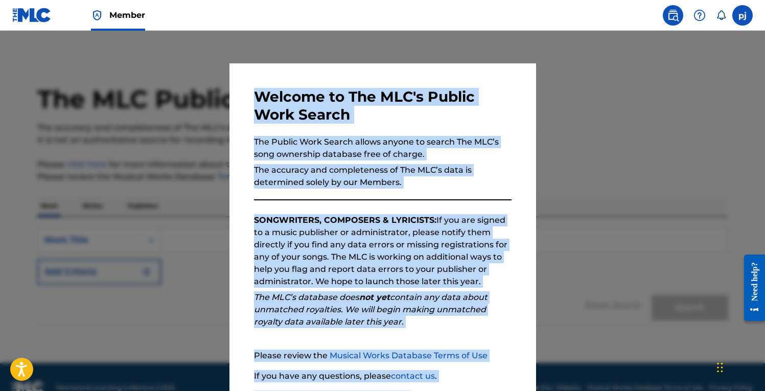
click at [190, 83] on div at bounding box center [382, 226] width 765 height 391
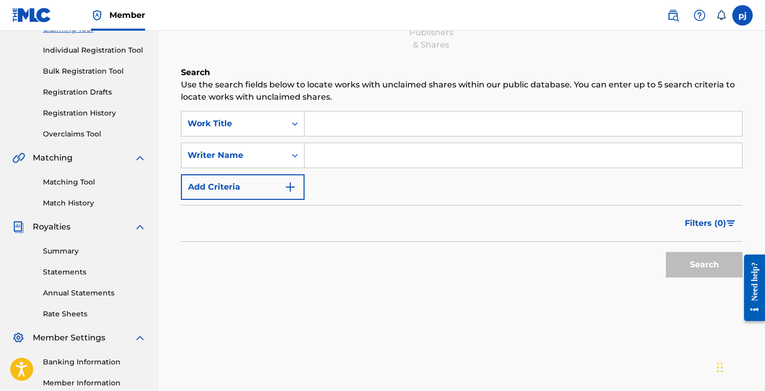
scroll to position [108, 0]
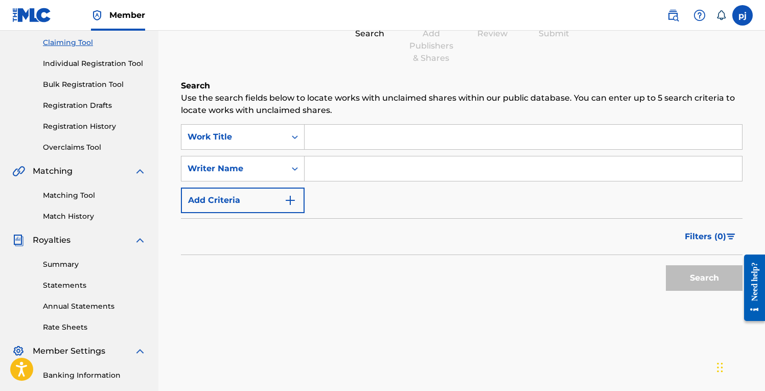
click at [373, 137] on input "Search Form" at bounding box center [524, 137] width 438 height 25
click at [366, 170] on input "Search Form" at bounding box center [524, 168] width 438 height 25
type input "[PERSON_NAME]"
click at [689, 288] on button "Search" at bounding box center [704, 278] width 77 height 26
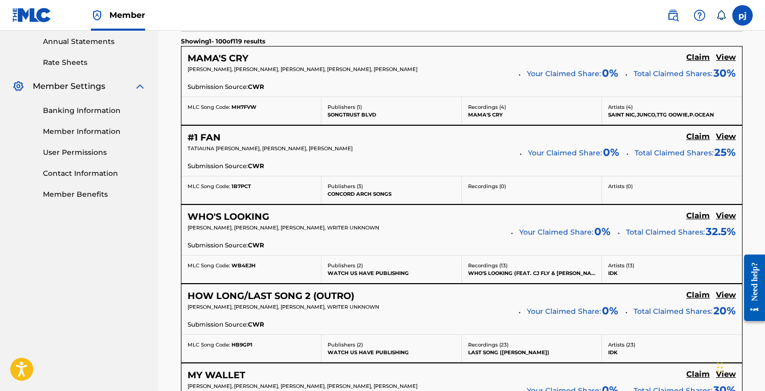
scroll to position [379, 0]
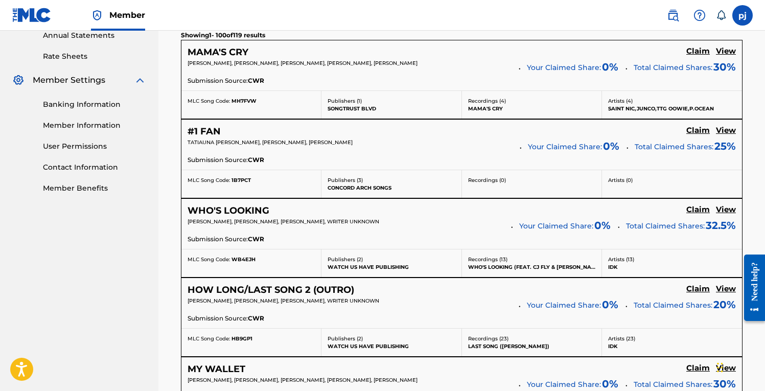
click at [211, 211] on h5 "WHO'S LOOKING" at bounding box center [229, 211] width 82 height 12
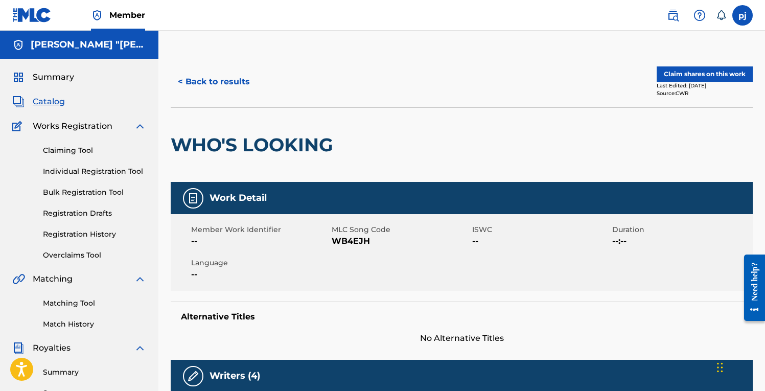
click at [196, 82] on button "< Back to results" at bounding box center [214, 82] width 86 height 26
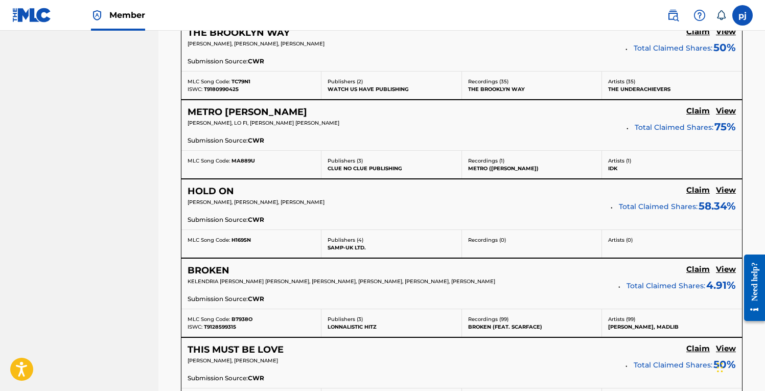
scroll to position [1347, 0]
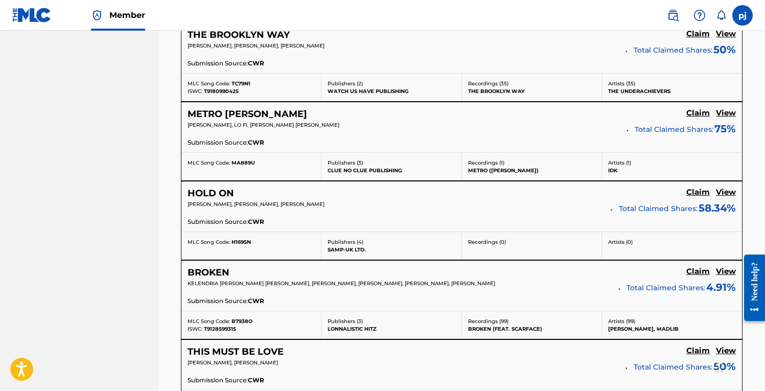
click at [230, 196] on h5 "HOLD ON" at bounding box center [211, 194] width 47 height 12
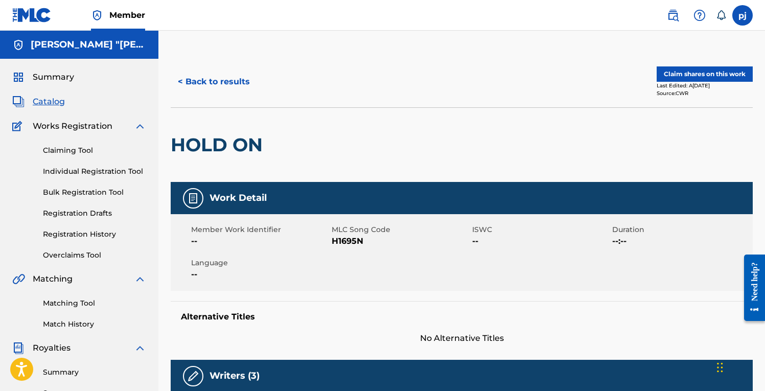
click at [188, 78] on button "< Back to results" at bounding box center [214, 82] width 86 height 26
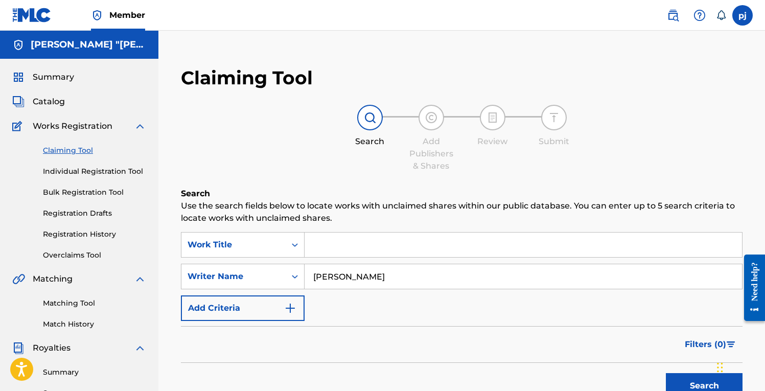
drag, startPoint x: 382, startPoint y: 279, endPoint x: 314, endPoint y: 278, distance: 68.0
click at [314, 278] on input "[PERSON_NAME]" at bounding box center [524, 276] width 438 height 25
click at [337, 244] on input "Search Form" at bounding box center [524, 245] width 438 height 25
paste input "2NITE"
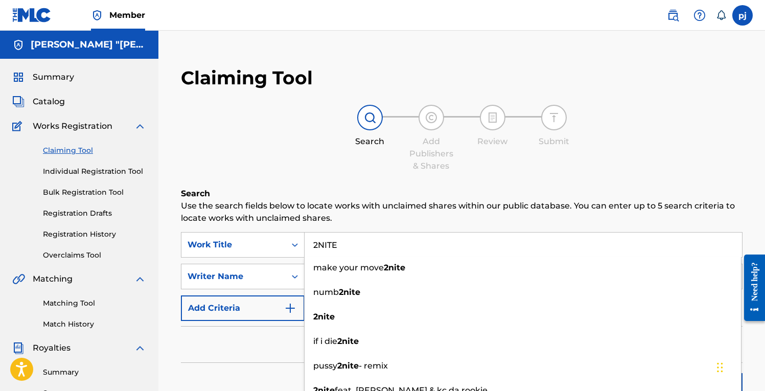
type input "2NITE"
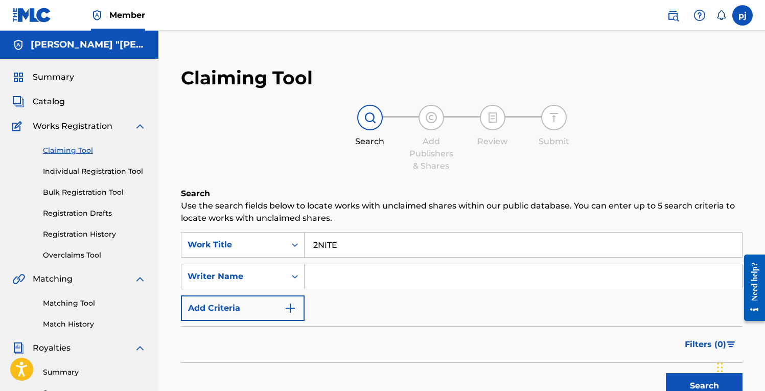
click at [276, 345] on div "Filters ( 0 )" at bounding box center [462, 344] width 562 height 37
click at [341, 279] on input "Search Form" at bounding box center [524, 276] width 438 height 25
paste input "[PERSON_NAME] TOR [PERSON_NAME]"
type input "[PERSON_NAME] TOR [PERSON_NAME]"
click at [686, 381] on button "Search" at bounding box center [704, 386] width 77 height 26
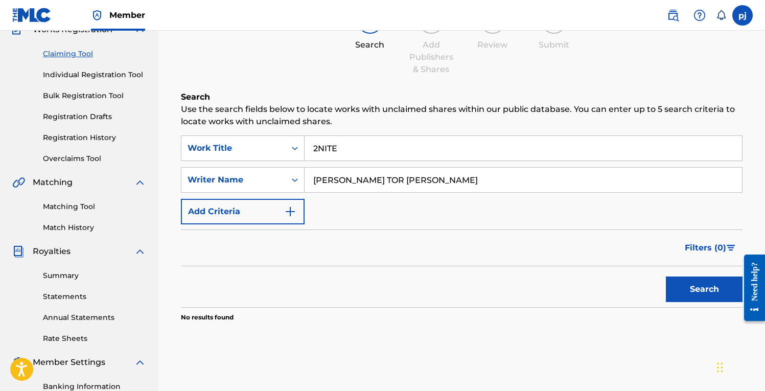
scroll to position [99, 0]
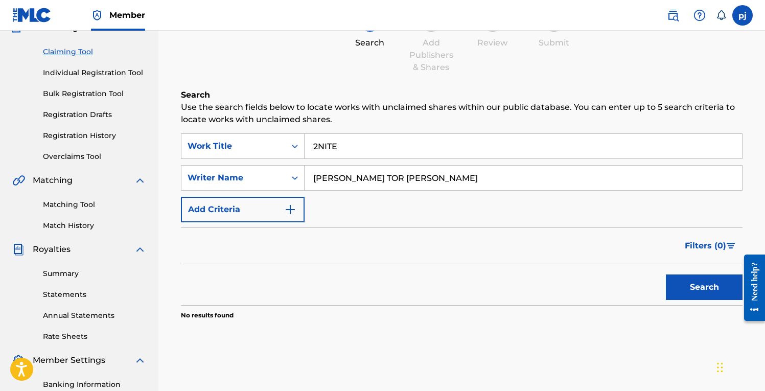
click at [692, 284] on button "Search" at bounding box center [704, 288] width 77 height 26
drag, startPoint x: 454, startPoint y: 178, endPoint x: 312, endPoint y: 174, distance: 141.7
click at [312, 174] on input "[PERSON_NAME] TOR [PERSON_NAME]" at bounding box center [524, 178] width 438 height 25
click at [293, 208] on img "Search Form" at bounding box center [290, 209] width 12 height 12
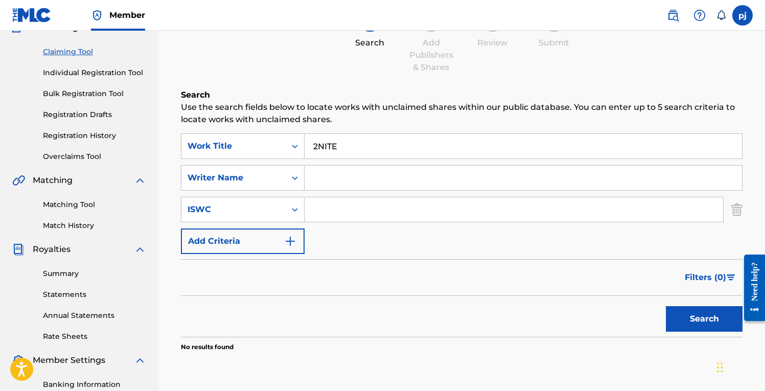
click at [336, 211] on input "Search Form" at bounding box center [514, 209] width 419 height 25
paste input "T-901.691.594-9"
type input "T-901.691.594-9"
click at [717, 321] on button "Search" at bounding box center [704, 319] width 77 height 26
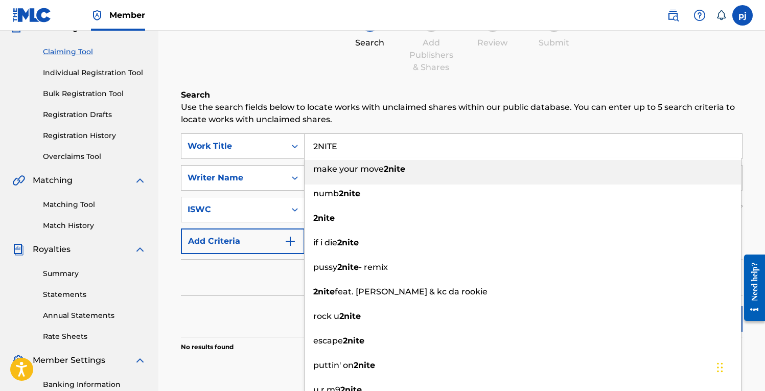
drag, startPoint x: 359, startPoint y: 149, endPoint x: 308, endPoint y: 130, distance: 54.8
click at [298, 144] on div "SearchWithCriteria152ea73c-844f-416a-8274-ea3ff1272a33 Work Title 2NITE make yo…" at bounding box center [462, 146] width 562 height 26
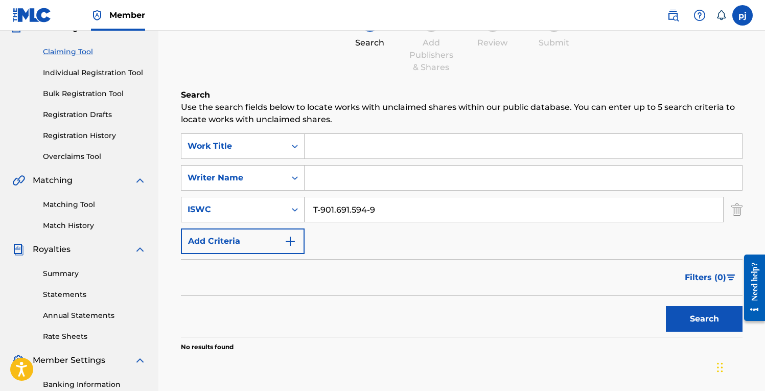
drag, startPoint x: 381, startPoint y: 212, endPoint x: 292, endPoint y: 212, distance: 88.5
click at [291, 212] on div "SearchWithCriteriad7fa4f5a-60ef-454a-8327-47b517bf057f ISWC T-901.691.594-9" at bounding box center [462, 210] width 562 height 26
paste input "324.008.727-4"
click at [666, 306] on button "Search" at bounding box center [704, 319] width 77 height 26
drag, startPoint x: 387, startPoint y: 207, endPoint x: 298, endPoint y: 208, distance: 89.0
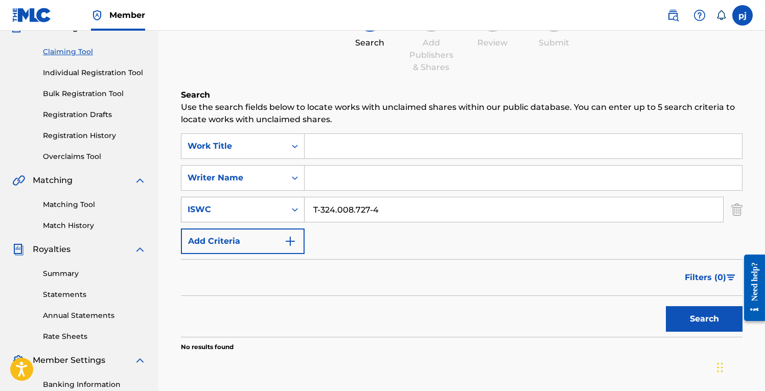
click at [298, 208] on div "SearchWithCriteriad7fa4f5a-60ef-454a-8327-47b517bf057f ISWC T-324.008.727-4" at bounding box center [462, 210] width 562 height 26
paste input "901.157.532-9"
click at [666, 306] on button "Search" at bounding box center [704, 319] width 77 height 26
drag, startPoint x: 393, startPoint y: 211, endPoint x: 283, endPoint y: 211, distance: 109.9
click at [283, 211] on div "SearchWithCriteriad7fa4f5a-60ef-454a-8327-47b517bf057f ISWC T-901.157.532-9" at bounding box center [462, 210] width 562 height 26
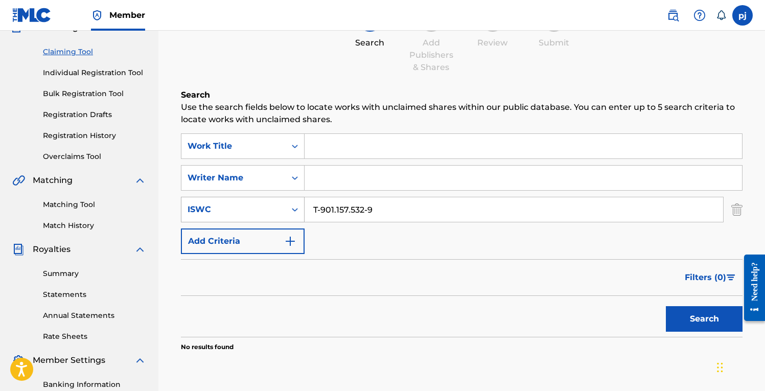
paste input "324.008.703-6"
type input "T-324.008.703-6"
click at [677, 321] on button "Search" at bounding box center [704, 319] width 77 height 26
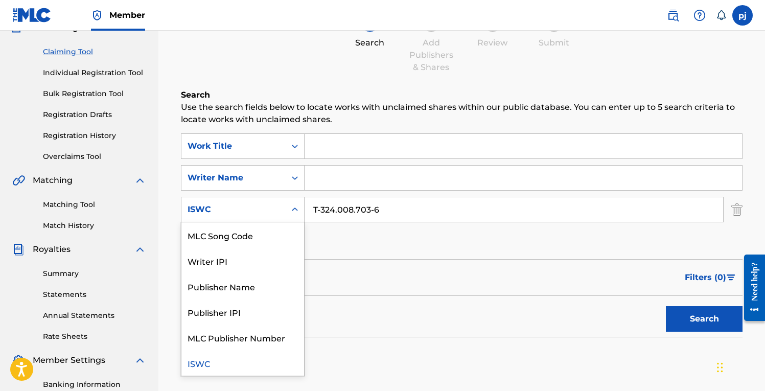
click at [297, 208] on icon "Search Form" at bounding box center [295, 210] width 10 height 10
click at [265, 262] on div "Writer IPI" at bounding box center [243, 261] width 123 height 26
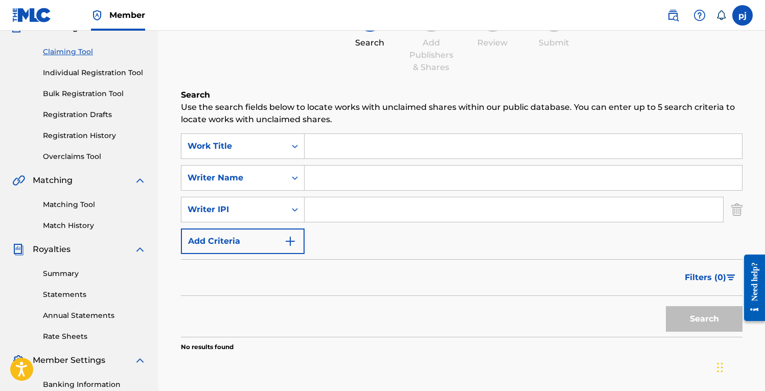
click at [342, 214] on input "Search Form" at bounding box center [514, 209] width 419 height 25
paste input "00193553059"
type input "00193553059"
click at [680, 320] on button "Search" at bounding box center [704, 319] width 77 height 26
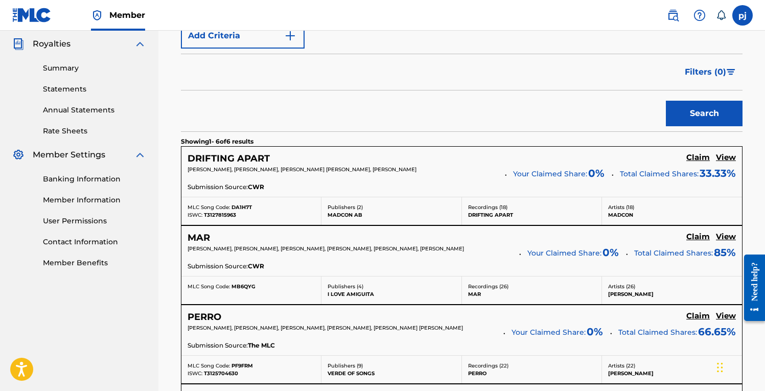
scroll to position [298, 0]
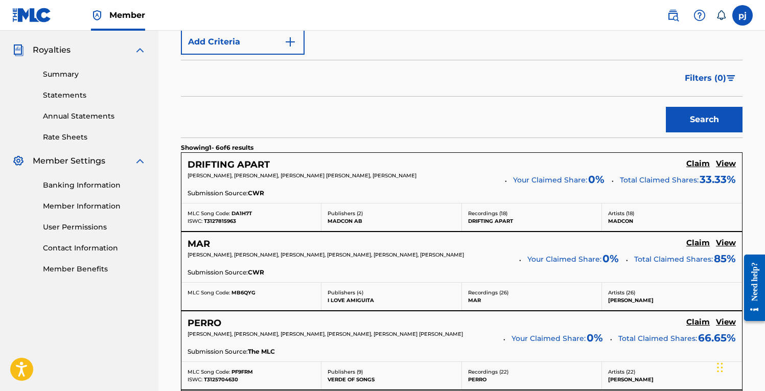
click at [250, 164] on h5 "DRIFTING APART" at bounding box center [229, 165] width 82 height 12
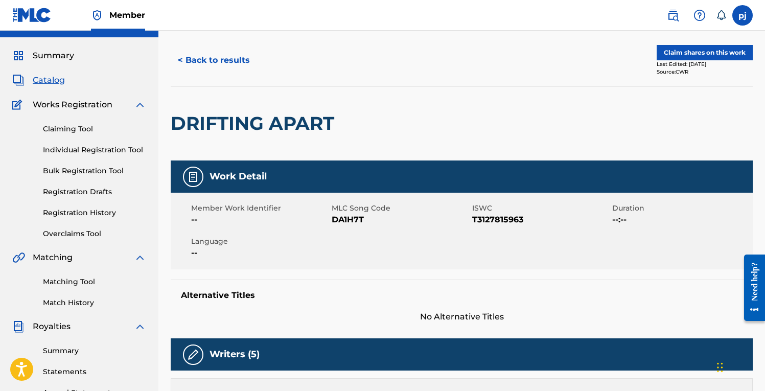
scroll to position [11, 0]
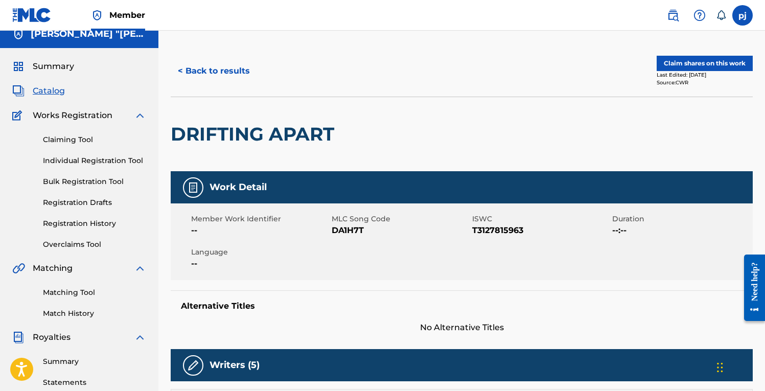
click at [218, 74] on button "< Back to results" at bounding box center [214, 71] width 86 height 26
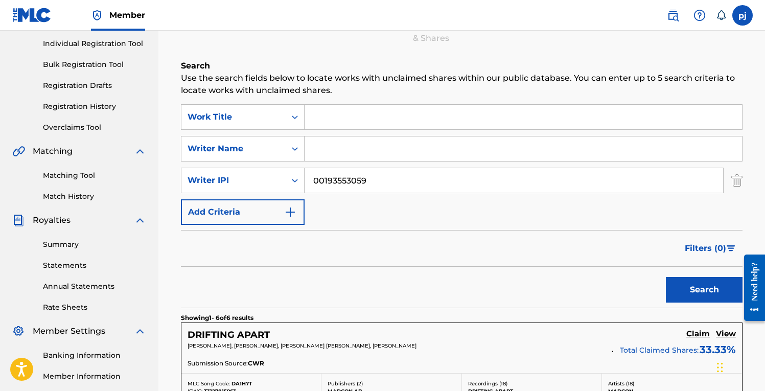
scroll to position [122, 0]
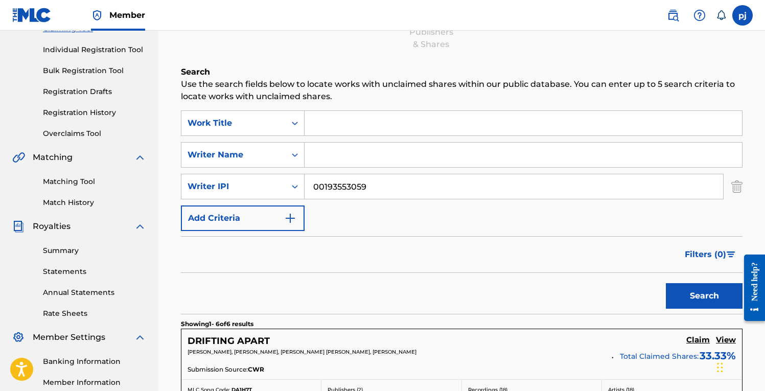
click at [736, 184] on img "Search Form" at bounding box center [737, 187] width 11 height 26
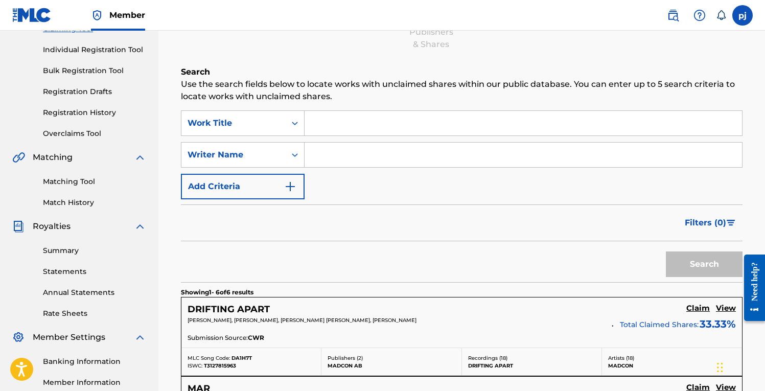
click at [293, 187] on img "Search Form" at bounding box center [290, 186] width 12 height 12
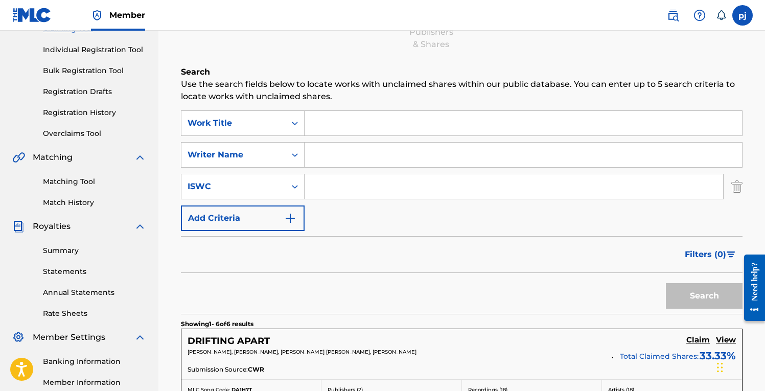
click at [327, 188] on input "Search Form" at bounding box center [514, 186] width 419 height 25
paste input "T-901.691.594-9"
click at [321, 187] on input "T-901.691.594-9" at bounding box center [514, 186] width 419 height 25
click at [333, 188] on input "T901.691.594-9" at bounding box center [514, 186] width 419 height 25
click at [347, 187] on input "T901691.594-9" at bounding box center [514, 186] width 419 height 25
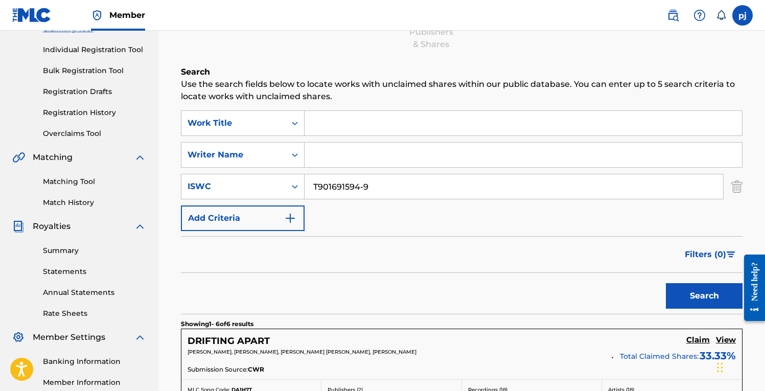
click at [362, 188] on input "T901691594-9" at bounding box center [514, 186] width 419 height 25
type input "T9016915949"
click at [666, 283] on button "Search" at bounding box center [704, 296] width 77 height 26
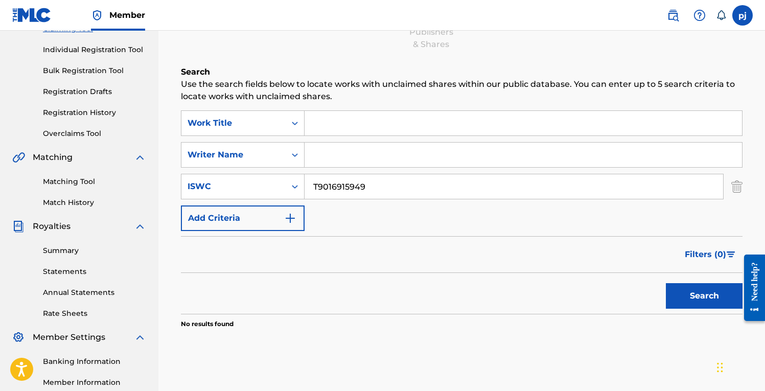
click at [735, 191] on img "Search Form" at bounding box center [737, 187] width 11 height 26
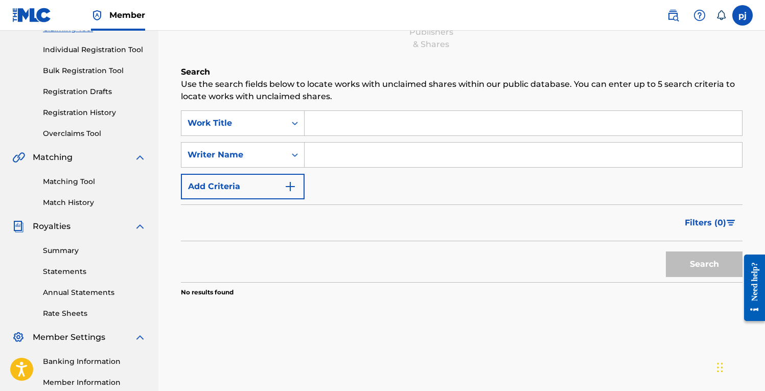
click at [292, 182] on img "Search Form" at bounding box center [290, 186] width 12 height 12
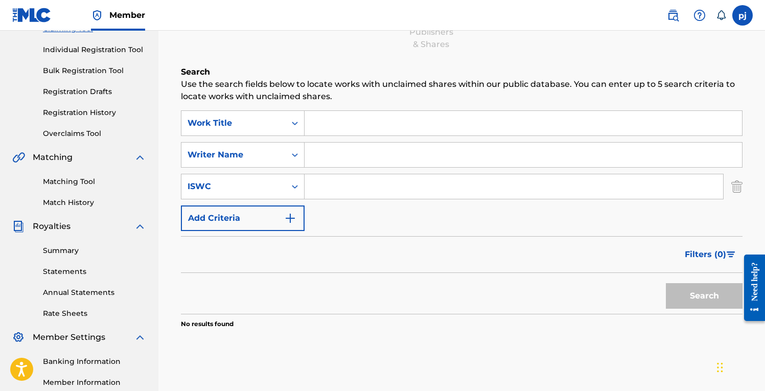
click at [291, 215] on img "Search Form" at bounding box center [290, 218] width 12 height 12
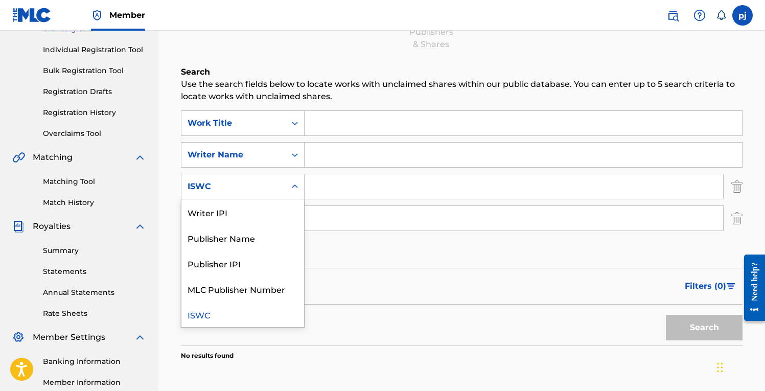
click at [295, 187] on icon "Search Form" at bounding box center [295, 187] width 10 height 10
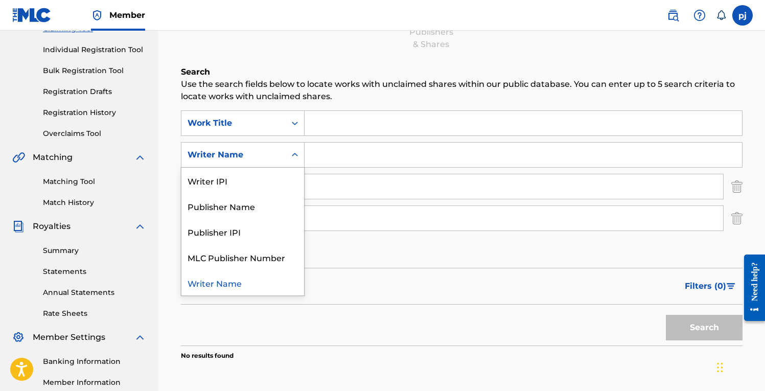
click at [297, 152] on icon "Search Form" at bounding box center [295, 155] width 10 height 10
click at [283, 187] on div "Writer IPI" at bounding box center [243, 181] width 123 height 26
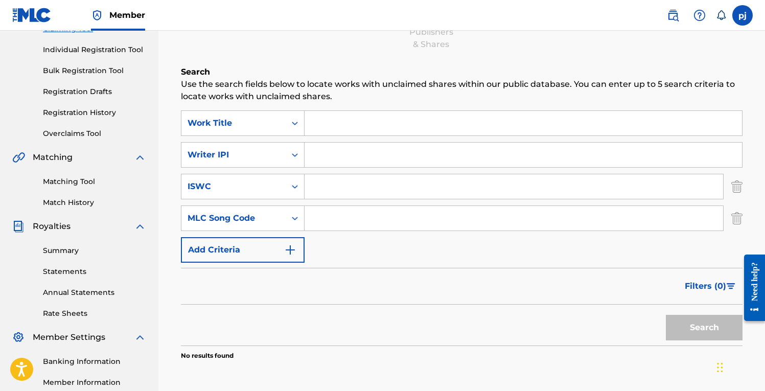
click at [320, 159] on input "Search Form" at bounding box center [524, 155] width 438 height 25
paste input "00193553353"
click at [666, 315] on button "Search" at bounding box center [704, 328] width 77 height 26
click at [733, 191] on img "Search Form" at bounding box center [737, 187] width 11 height 26
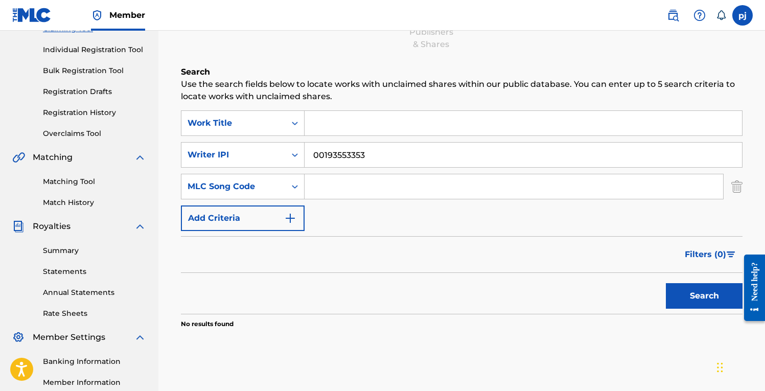
click at [737, 183] on img "Search Form" at bounding box center [737, 187] width 11 height 26
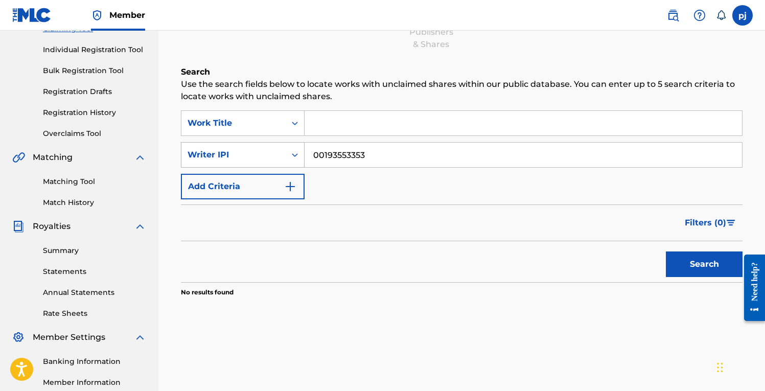
drag, startPoint x: 367, startPoint y: 158, endPoint x: 274, endPoint y: 155, distance: 93.6
click at [274, 155] on div "SearchWithCriteriad3117338-cb6b-463b-9025-bd5329539292 Writer IPI 00193553353" at bounding box center [462, 155] width 562 height 26
paste input "157"
click at [666, 252] on button "Search" at bounding box center [704, 265] width 77 height 26
drag, startPoint x: 373, startPoint y: 159, endPoint x: 271, endPoint y: 160, distance: 101.7
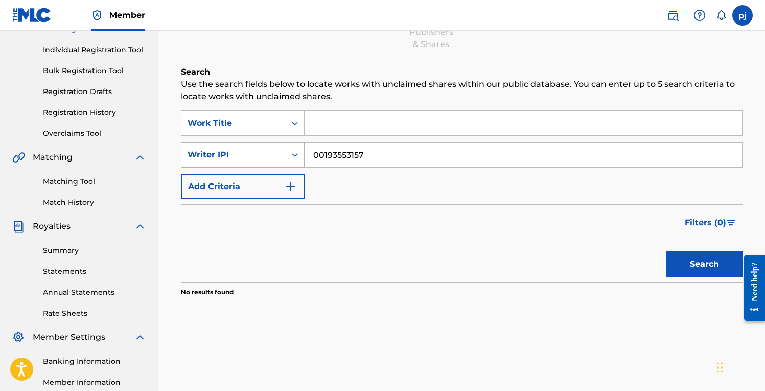
click at [271, 160] on div "SearchWithCriteriad3117338-cb6b-463b-9025-bd5329539292 Writer IPI 00193553157" at bounding box center [462, 155] width 562 height 26
paste input "00193553059"
click at [666, 252] on button "Search" at bounding box center [704, 265] width 77 height 26
click at [332, 155] on input "00193553059" at bounding box center [524, 155] width 438 height 25
type input "00193553059"
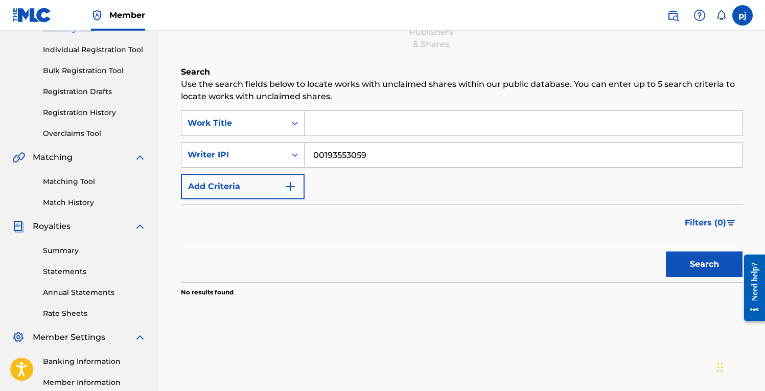
click at [666, 252] on button "Search" at bounding box center [704, 265] width 77 height 26
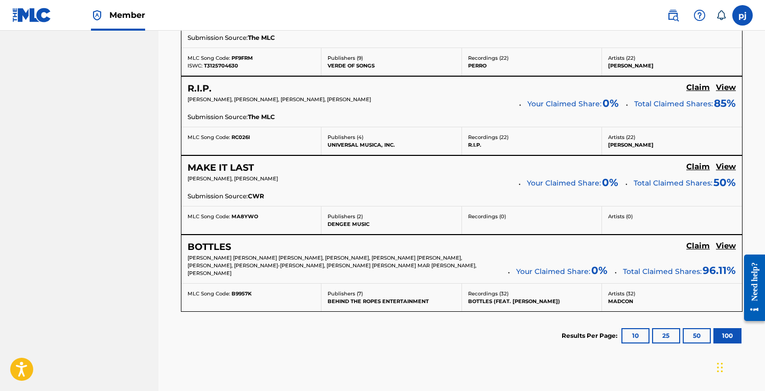
scroll to position [581, 0]
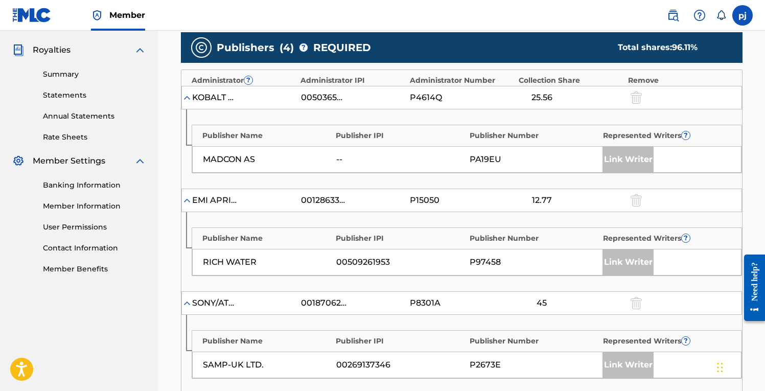
scroll to position [299, 0]
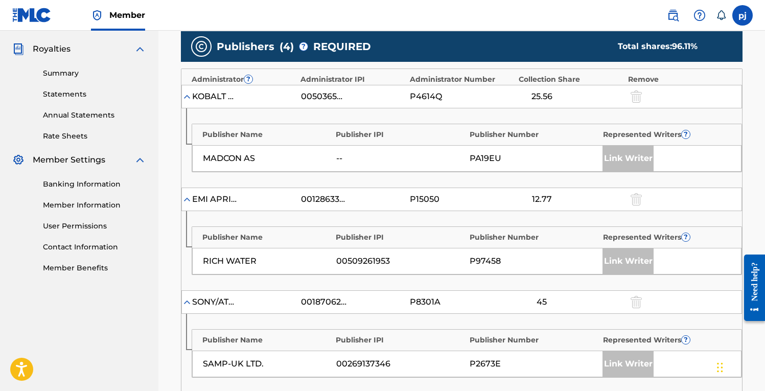
click at [641, 196] on div at bounding box center [635, 199] width 15 height 12
click at [638, 197] on div at bounding box center [635, 199] width 15 height 12
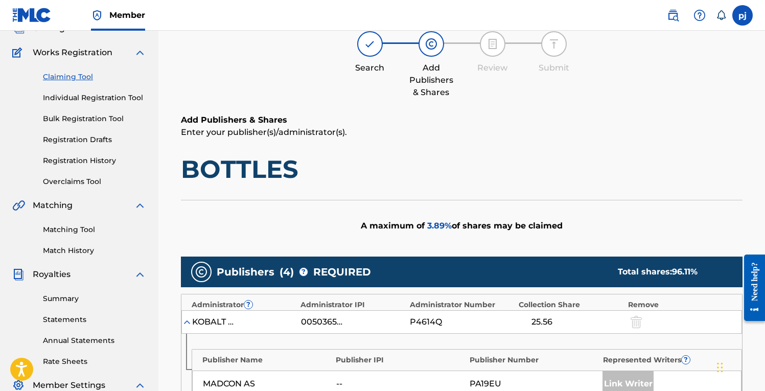
scroll to position [61, 0]
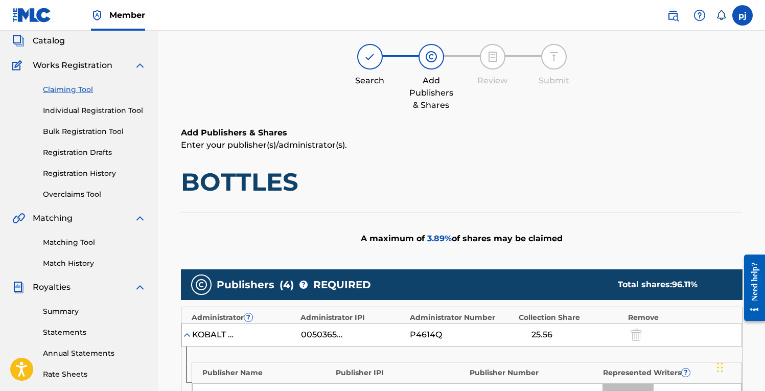
click at [251, 182] on h1 "BOTTLES" at bounding box center [462, 182] width 562 height 31
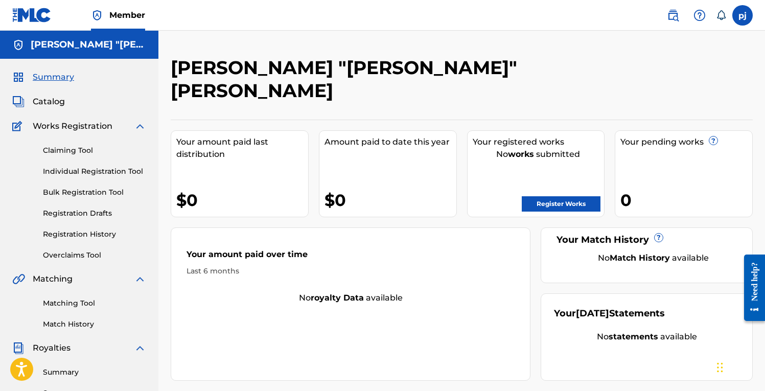
click at [672, 14] on img at bounding box center [673, 15] width 12 height 12
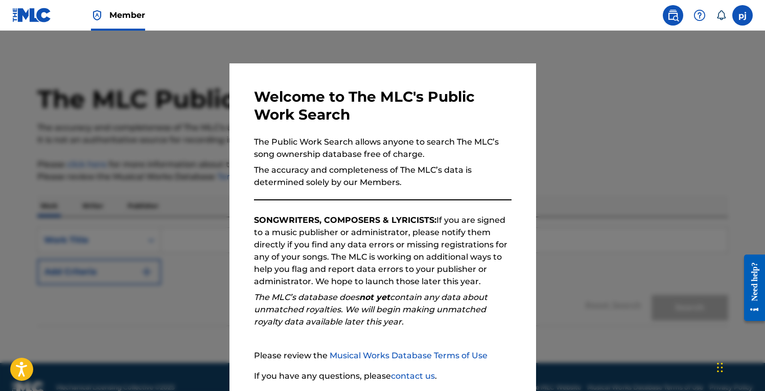
click at [670, 14] on img at bounding box center [673, 15] width 12 height 12
click at [551, 158] on div at bounding box center [382, 226] width 765 height 391
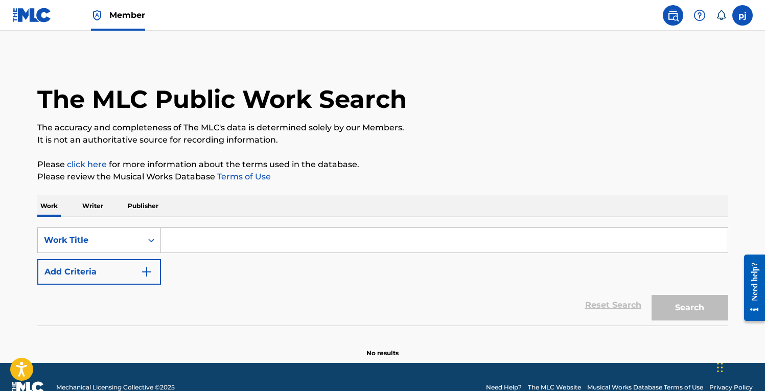
click at [100, 206] on p "Writer" at bounding box center [92, 205] width 27 height 21
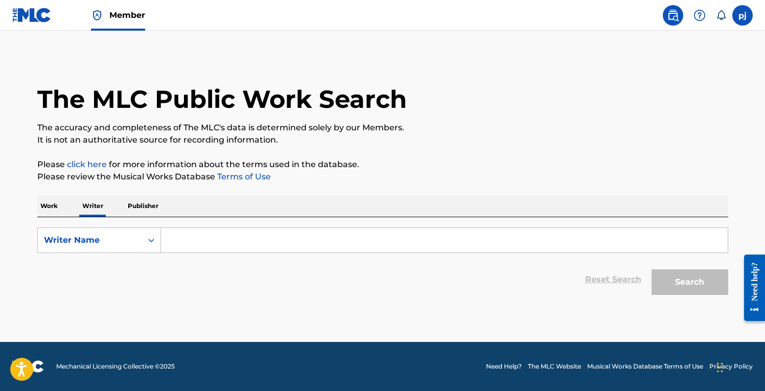
click at [133, 203] on p "Publisher" at bounding box center [143, 205] width 37 height 21
click at [56, 204] on p "Work" at bounding box center [49, 205] width 24 height 21
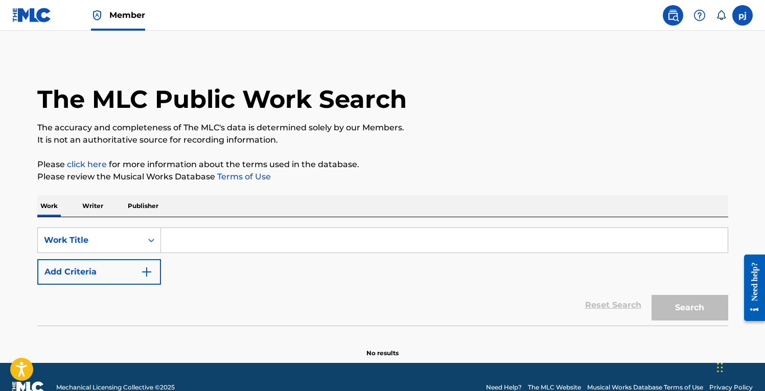
click at [145, 272] on img "Search Form" at bounding box center [147, 272] width 12 height 12
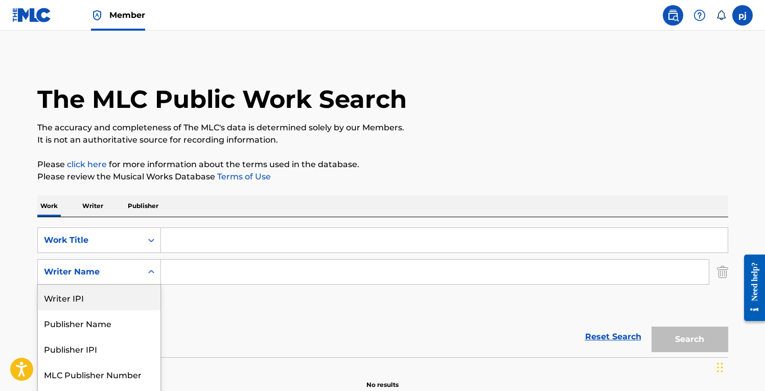
scroll to position [22, 0]
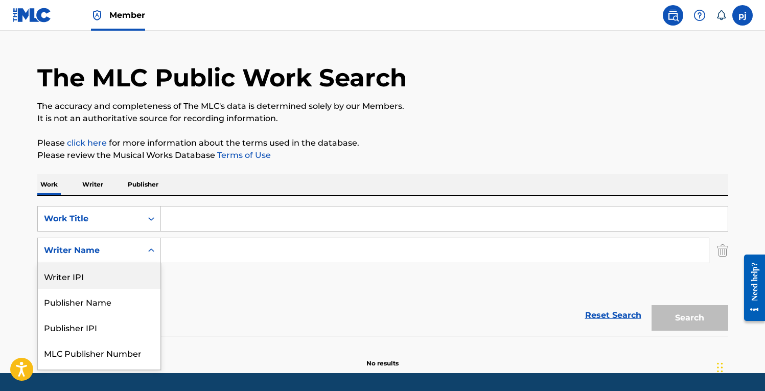
click at [149, 263] on div "Writer IPI, 1 of 5. 5 results available. Use Up and Down to choose options, pre…" at bounding box center [99, 251] width 124 height 26
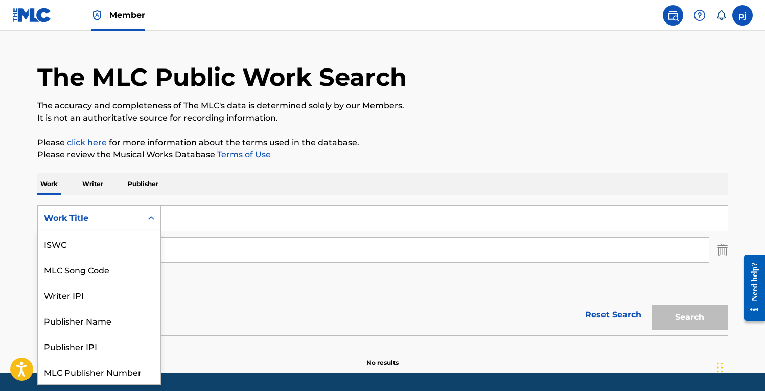
click at [151, 218] on icon "Search Form" at bounding box center [151, 218] width 10 height 10
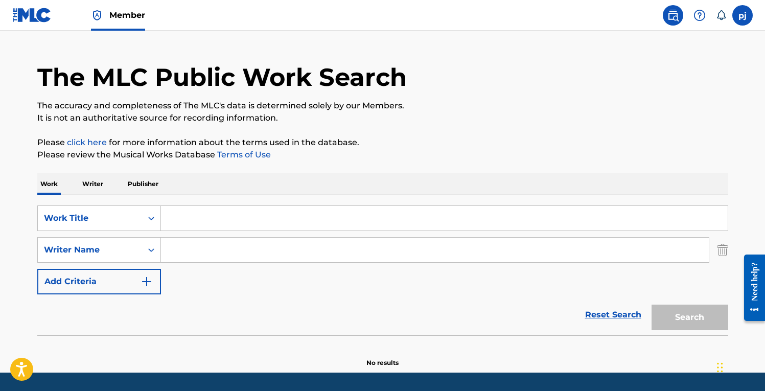
click at [190, 325] on div "Reset Search Search" at bounding box center [382, 315] width 691 height 41
click at [153, 220] on icon "Search Form" at bounding box center [151, 218] width 10 height 10
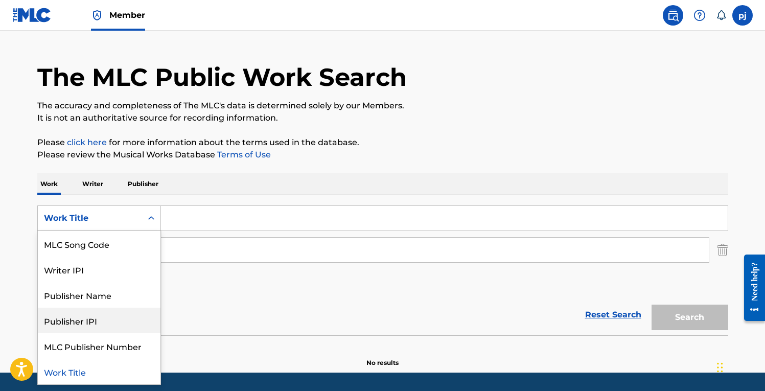
click at [125, 314] on div "Publisher IPI" at bounding box center [99, 321] width 123 height 26
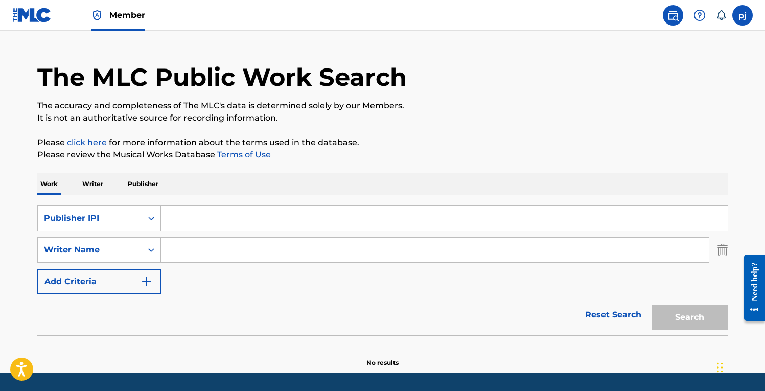
click at [196, 216] on input "Search Form" at bounding box center [444, 218] width 567 height 25
paste input "01219152869"
type input "01219152869"
click at [682, 318] on button "Search" at bounding box center [690, 318] width 77 height 26
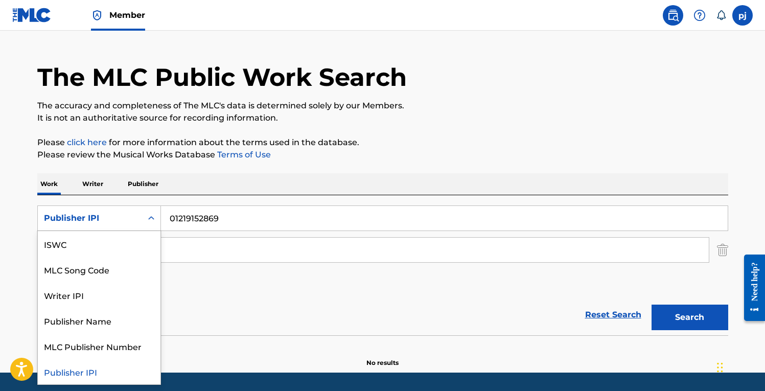
click at [154, 216] on icon "Search Form" at bounding box center [151, 218] width 10 height 10
click at [126, 248] on div "ISWC" at bounding box center [99, 244] width 123 height 26
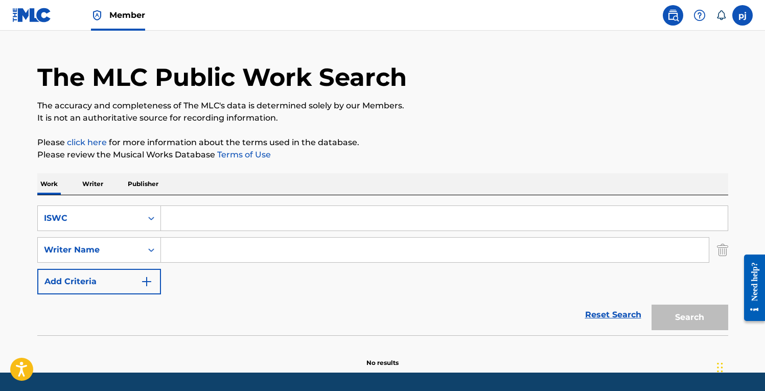
click at [203, 219] on input "Search Form" at bounding box center [444, 218] width 567 height 25
paste input "T-073.105.180-1"
click at [176, 217] on input "T-073.105.180-1" at bounding box center [444, 218] width 567 height 25
click at [191, 220] on input "T073.105.180-1" at bounding box center [444, 218] width 567 height 25
click at [205, 222] on input "T073105.180-1" at bounding box center [444, 218] width 567 height 25
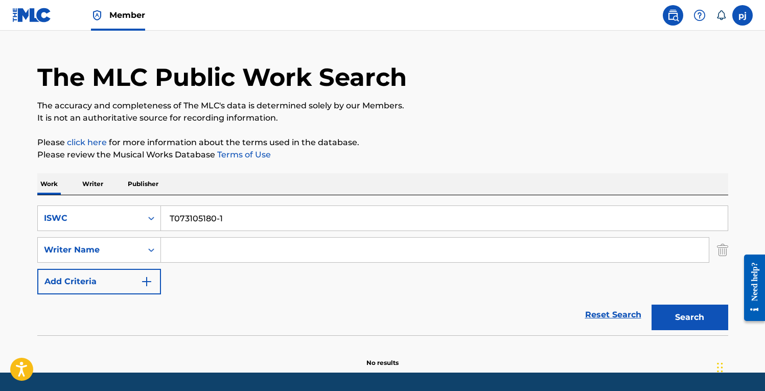
click at [682, 324] on button "Search" at bounding box center [690, 318] width 77 height 26
click at [220, 217] on input "T073105180-1" at bounding box center [444, 218] width 567 height 25
type input "T0731051801"
click at [652, 305] on button "Search" at bounding box center [690, 318] width 77 height 26
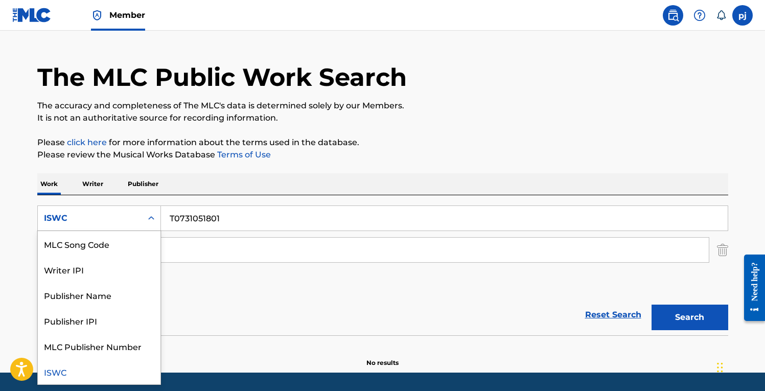
click at [149, 218] on icon "Search Form" at bounding box center [151, 218] width 6 height 4
click at [110, 275] on div "Writer IPI" at bounding box center [99, 270] width 123 height 26
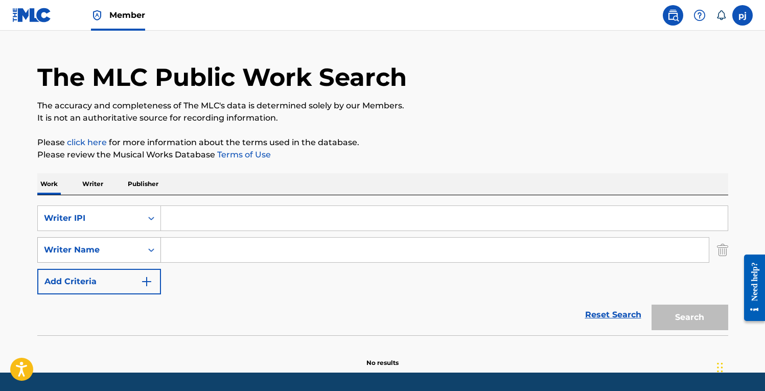
click at [153, 251] on icon "Search Form" at bounding box center [151, 250] width 10 height 10
click at [17, 255] on main "The MLC Public Work Search The accuracy and completeness of The MLC's data is d…" at bounding box center [382, 191] width 765 height 364
click at [190, 249] on input "Search Form" at bounding box center [435, 250] width 548 height 25
paste input "[PERSON_NAME] TOR [PERSON_NAME]"
type input "[PERSON_NAME] TOR [PERSON_NAME]"
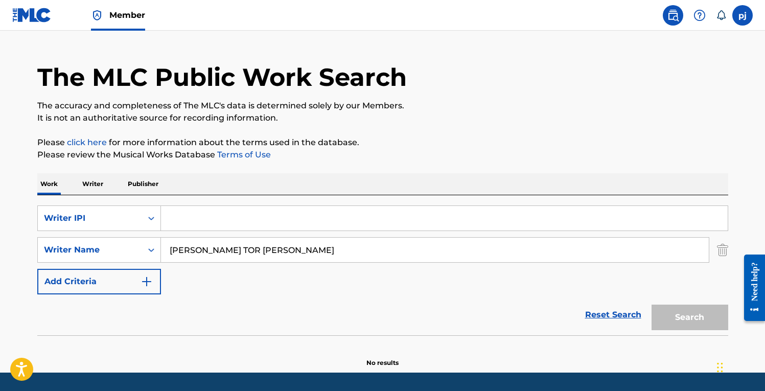
click at [257, 295] on div "Reset Search Search" at bounding box center [382, 315] width 691 height 41
click at [663, 319] on div "Search" at bounding box center [688, 315] width 82 height 41
click at [304, 300] on div "Reset Search Search" at bounding box center [382, 315] width 691 height 41
click at [100, 184] on p "Writer" at bounding box center [92, 183] width 27 height 21
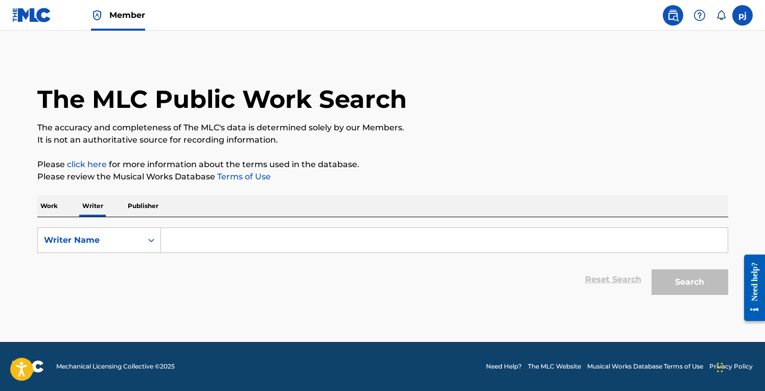
click at [195, 244] on input "Search Form" at bounding box center [444, 240] width 567 height 25
paste input "[PERSON_NAME] TOR [PERSON_NAME]"
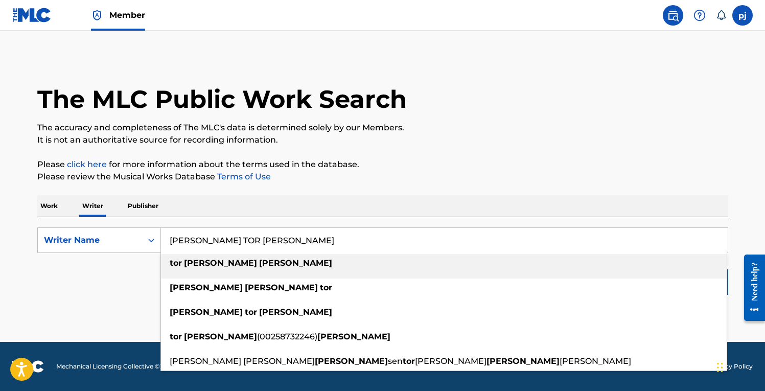
click at [176, 268] on div "[PERSON_NAME]" at bounding box center [444, 263] width 566 height 18
type input "[PERSON_NAME]"
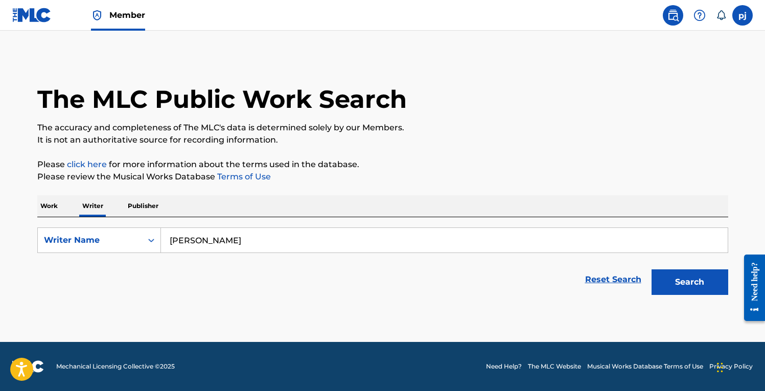
click at [689, 284] on button "Search" at bounding box center [690, 282] width 77 height 26
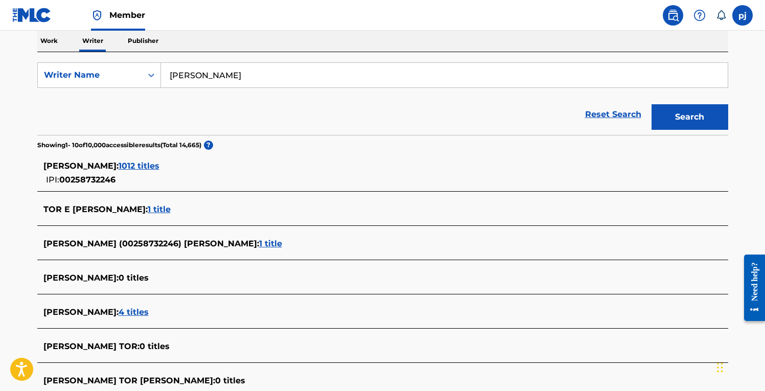
scroll to position [170, 0]
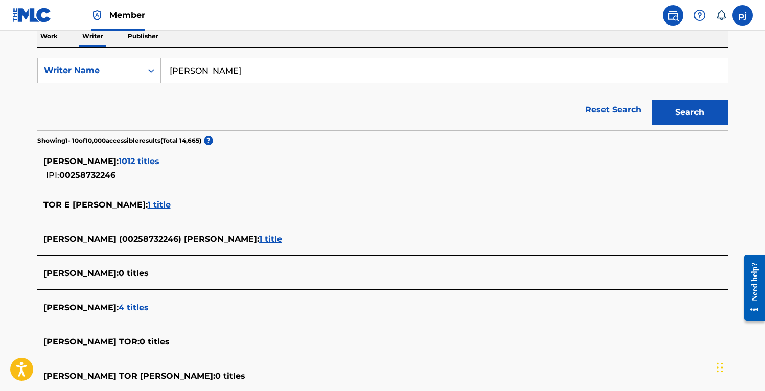
click at [176, 167] on div "[PERSON_NAME] : 1012 titles" at bounding box center [369, 161] width 652 height 12
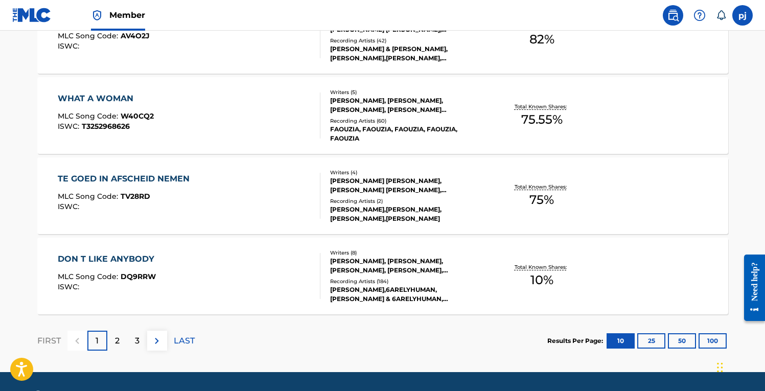
scroll to position [861, 0]
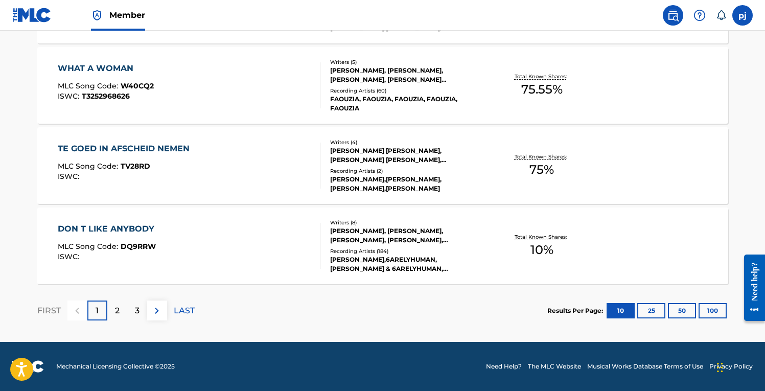
click at [709, 312] on button "100" at bounding box center [713, 310] width 28 height 15
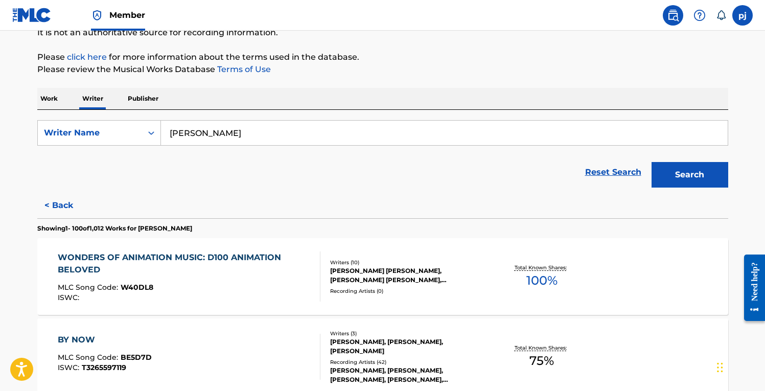
scroll to position [116, 0]
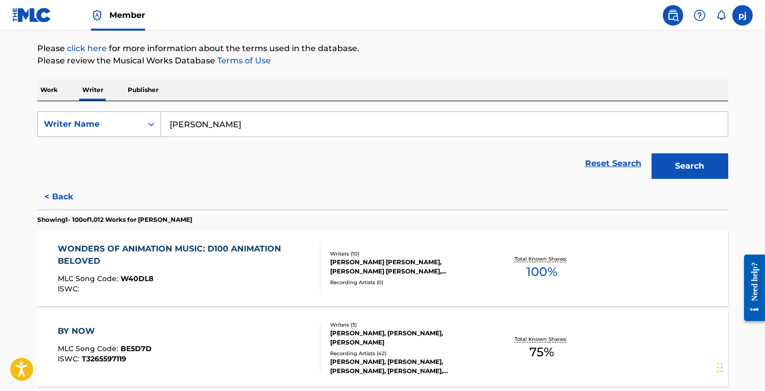
click at [154, 126] on icon "Search Form" at bounding box center [151, 124] width 10 height 10
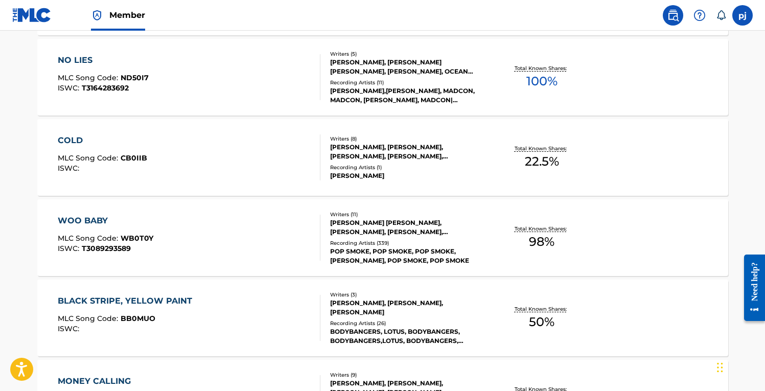
scroll to position [6576, 0]
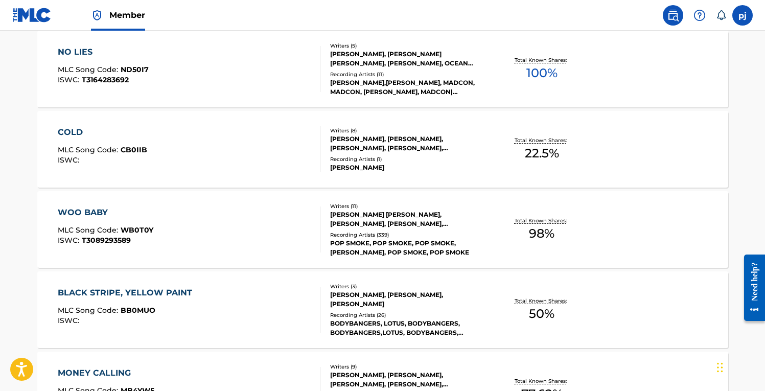
click at [99, 211] on div "WOO BABY" at bounding box center [106, 213] width 96 height 12
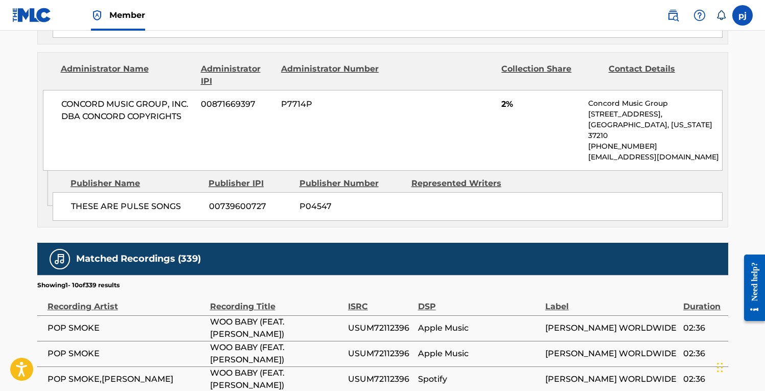
scroll to position [2807, 0]
